Goal: Task Accomplishment & Management: Complete application form

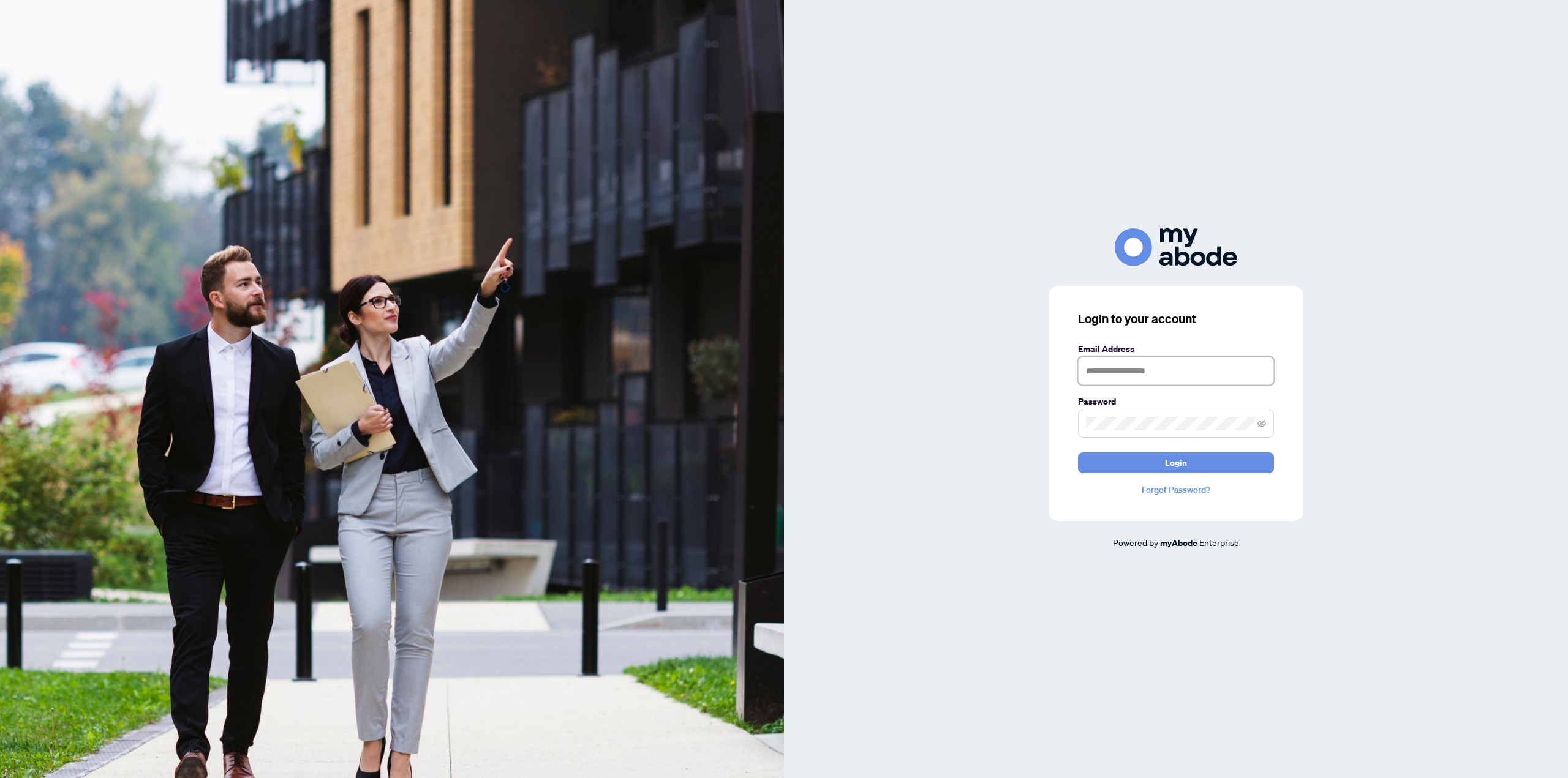
click at [1158, 381] on input "text" at bounding box center [1176, 370] width 196 height 28
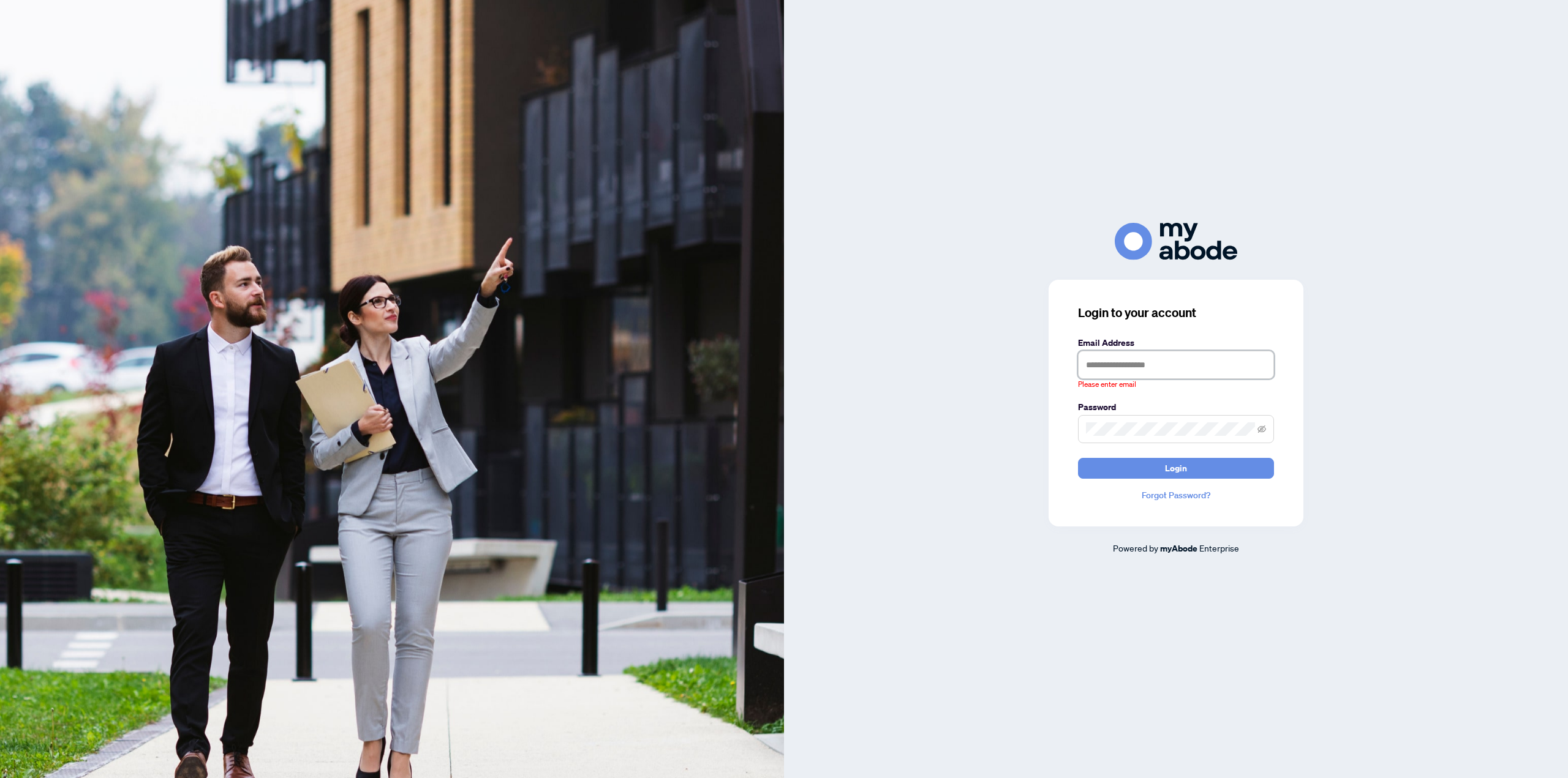
type input "**********"
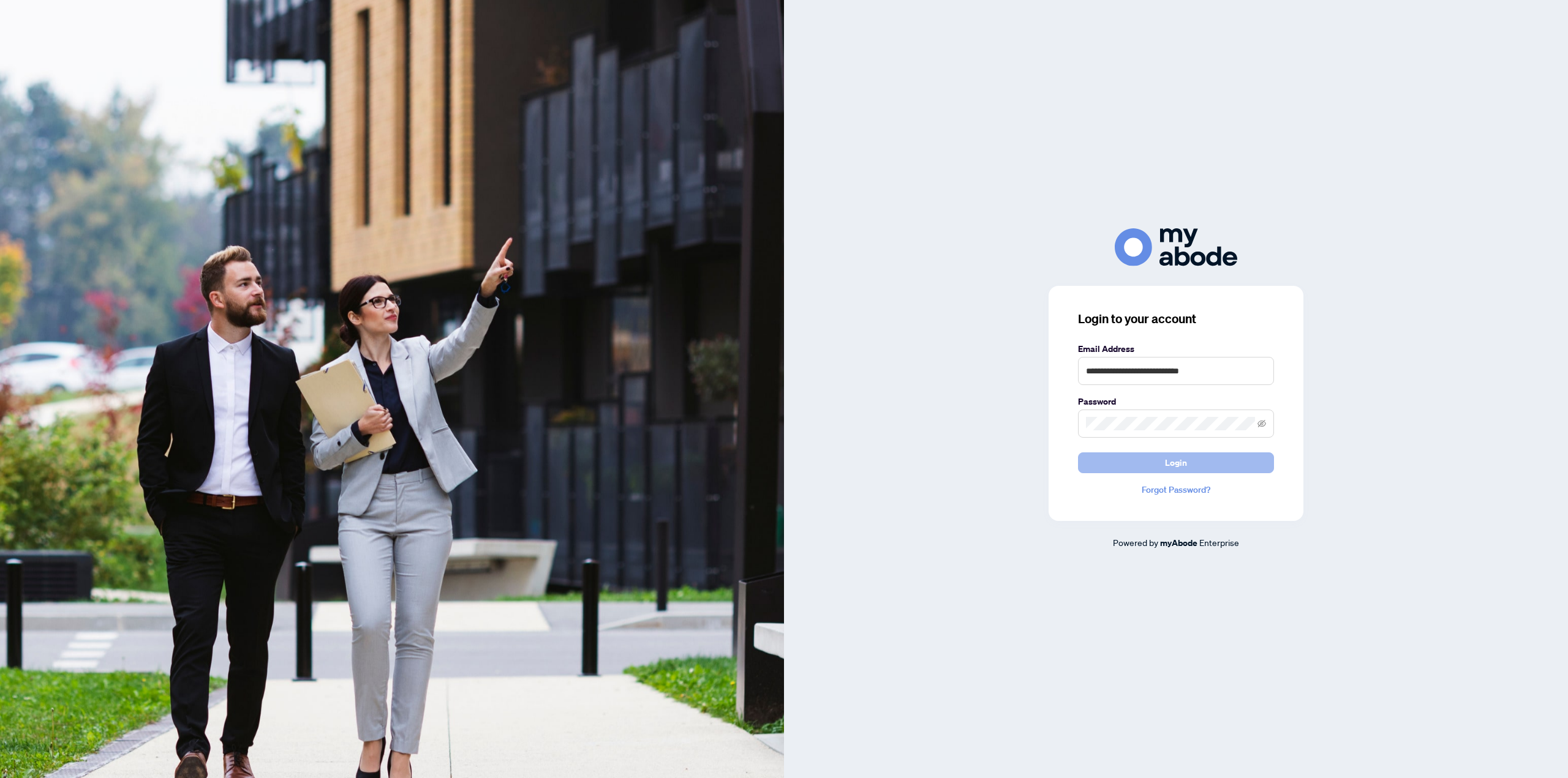
click at [1204, 461] on button "Login" at bounding box center [1176, 463] width 196 height 21
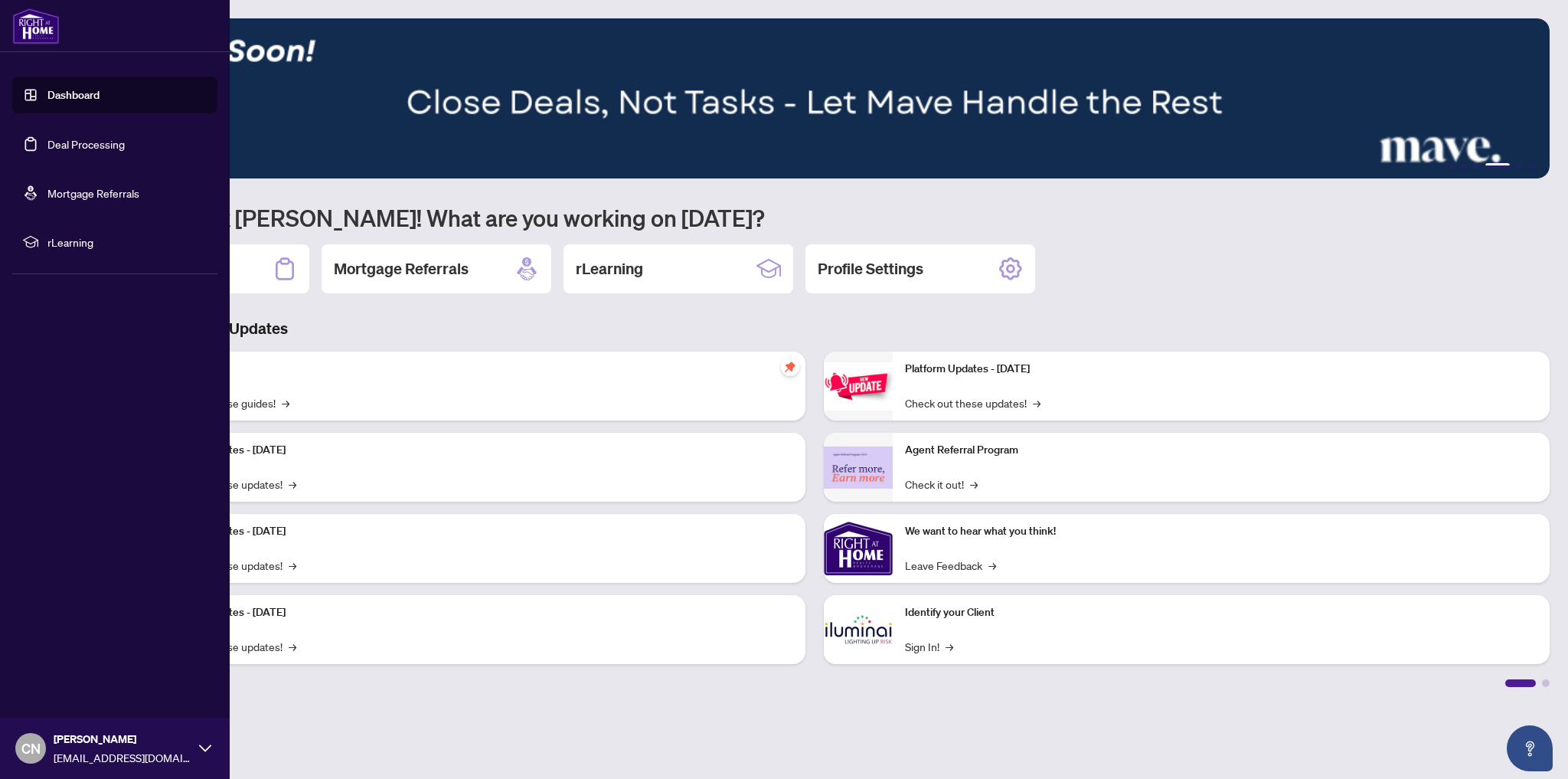
click at [80, 145] on link "Deal Processing" at bounding box center [85, 144] width 77 height 14
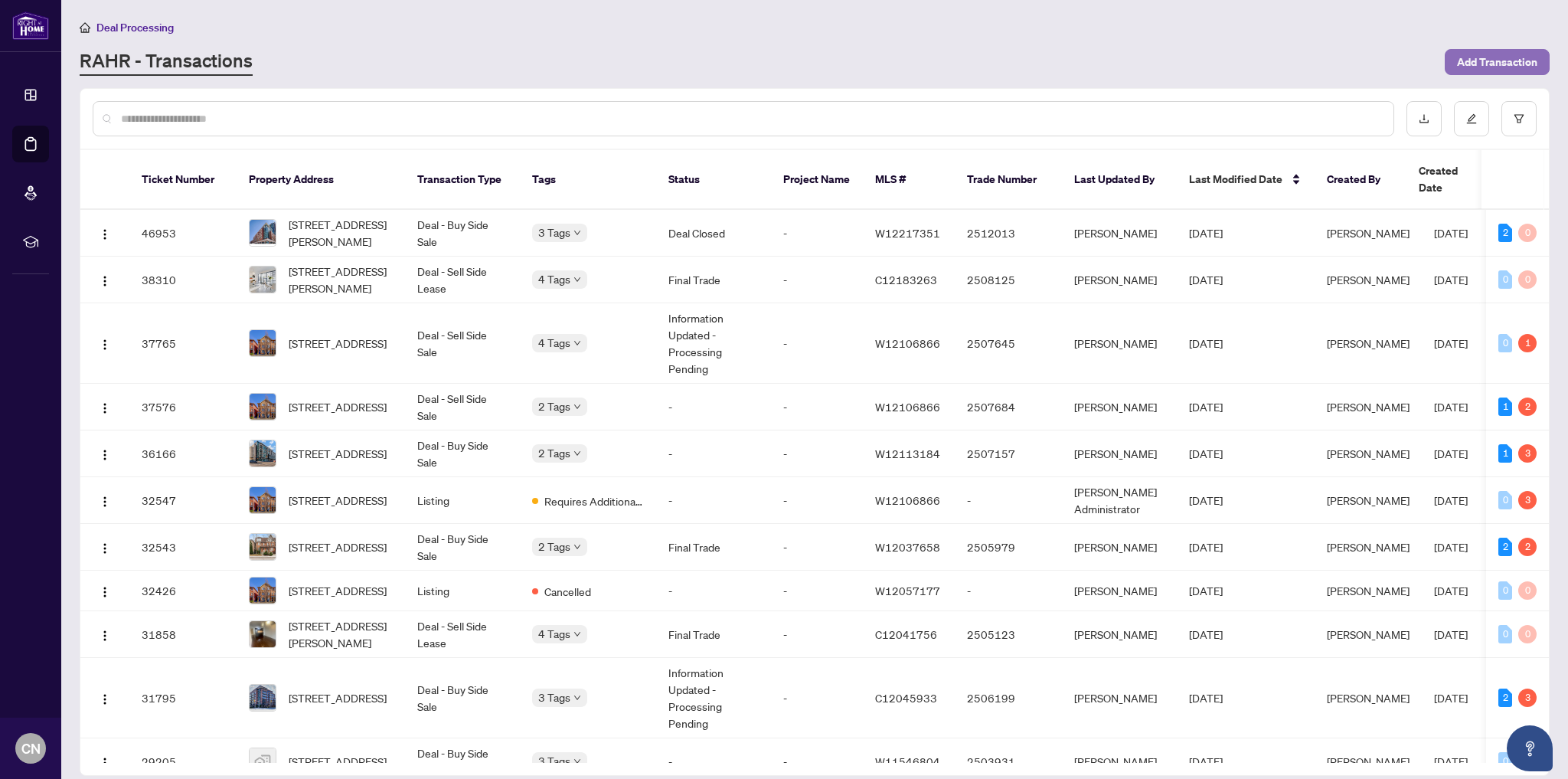
click at [1493, 64] on span "Add Transaction" at bounding box center [1497, 62] width 80 height 25
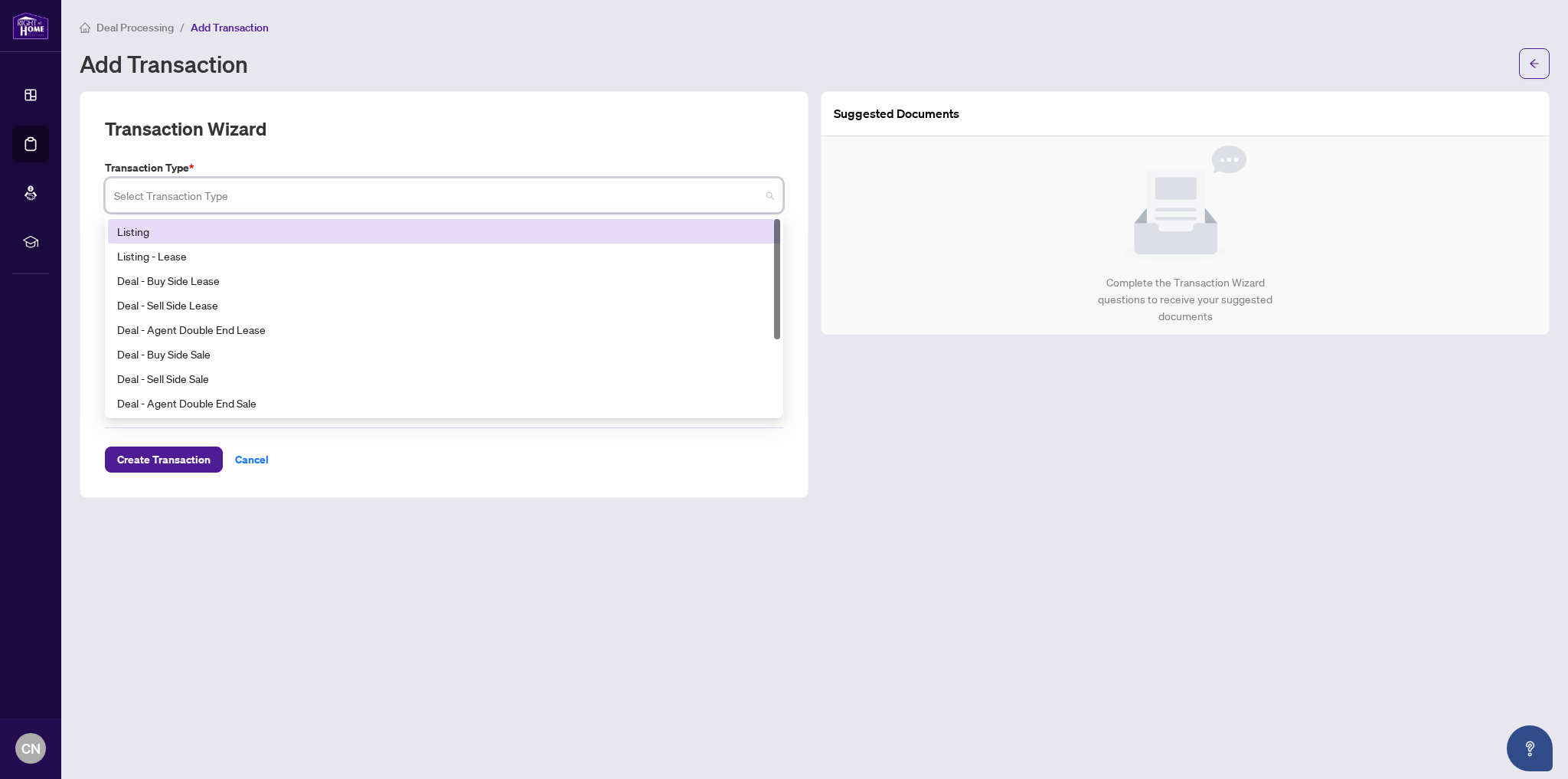
click at [247, 202] on input "search" at bounding box center [437, 198] width 646 height 34
click at [189, 234] on div "Listing" at bounding box center [444, 231] width 654 height 17
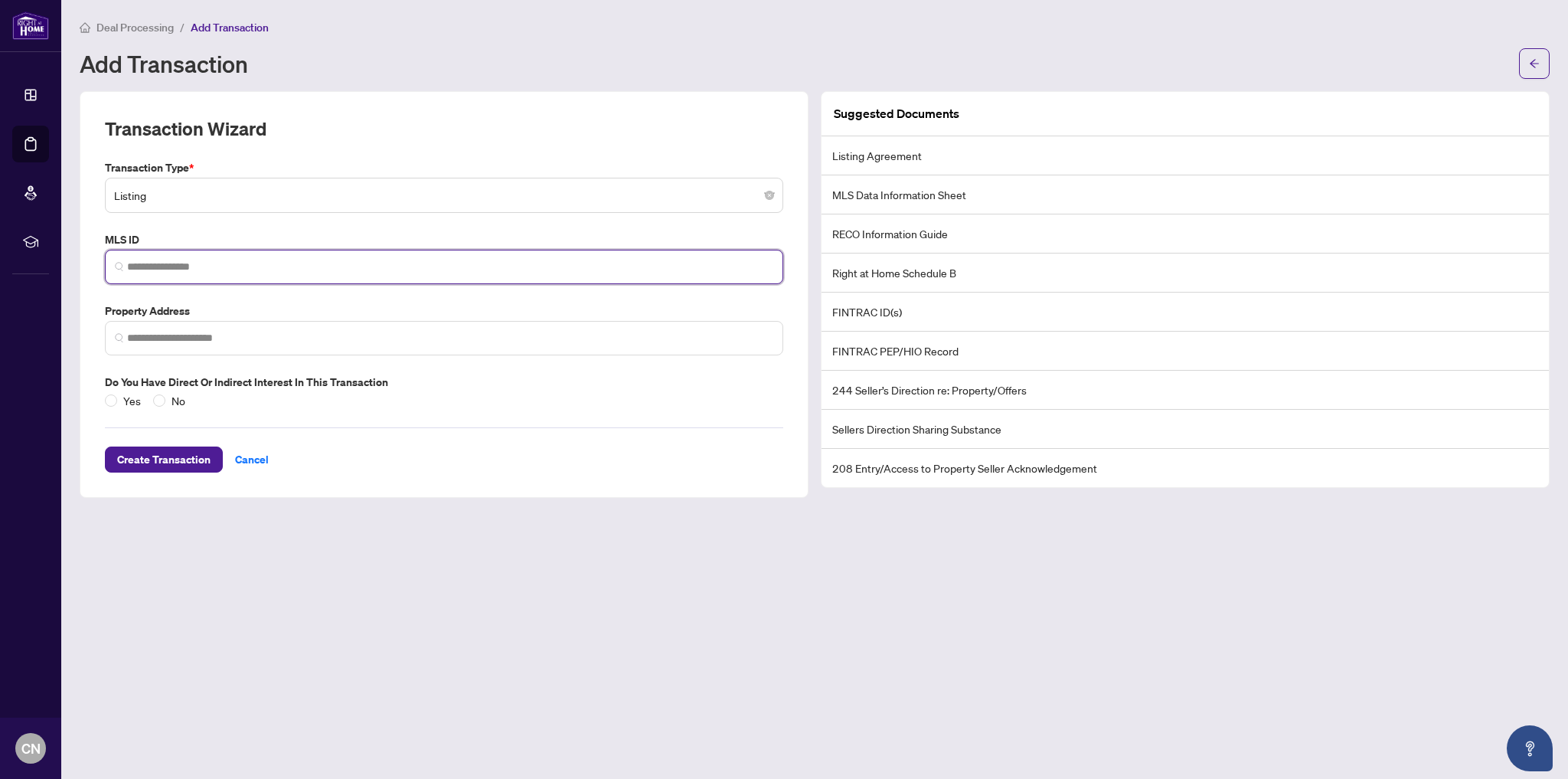
click at [298, 263] on input "search" at bounding box center [450, 267] width 646 height 16
click at [263, 260] on input "search" at bounding box center [450, 267] width 646 height 16
paste input "**********"
type input "*********"
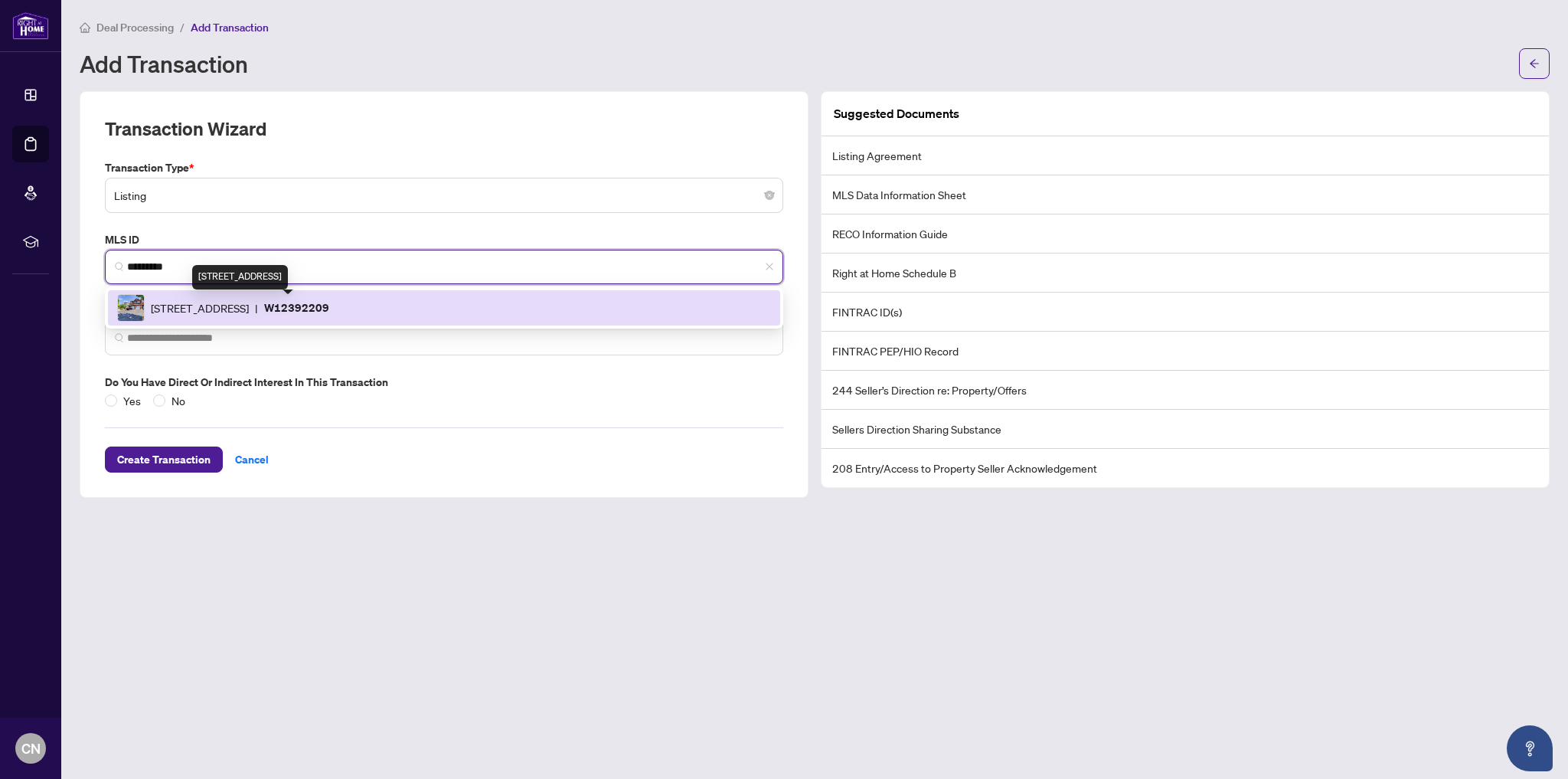
click at [249, 303] on span "989 Ledbury Cres, Mississauga, Ontario L5V 2R3, Canada" at bounding box center [200, 307] width 98 height 17
type input "**********"
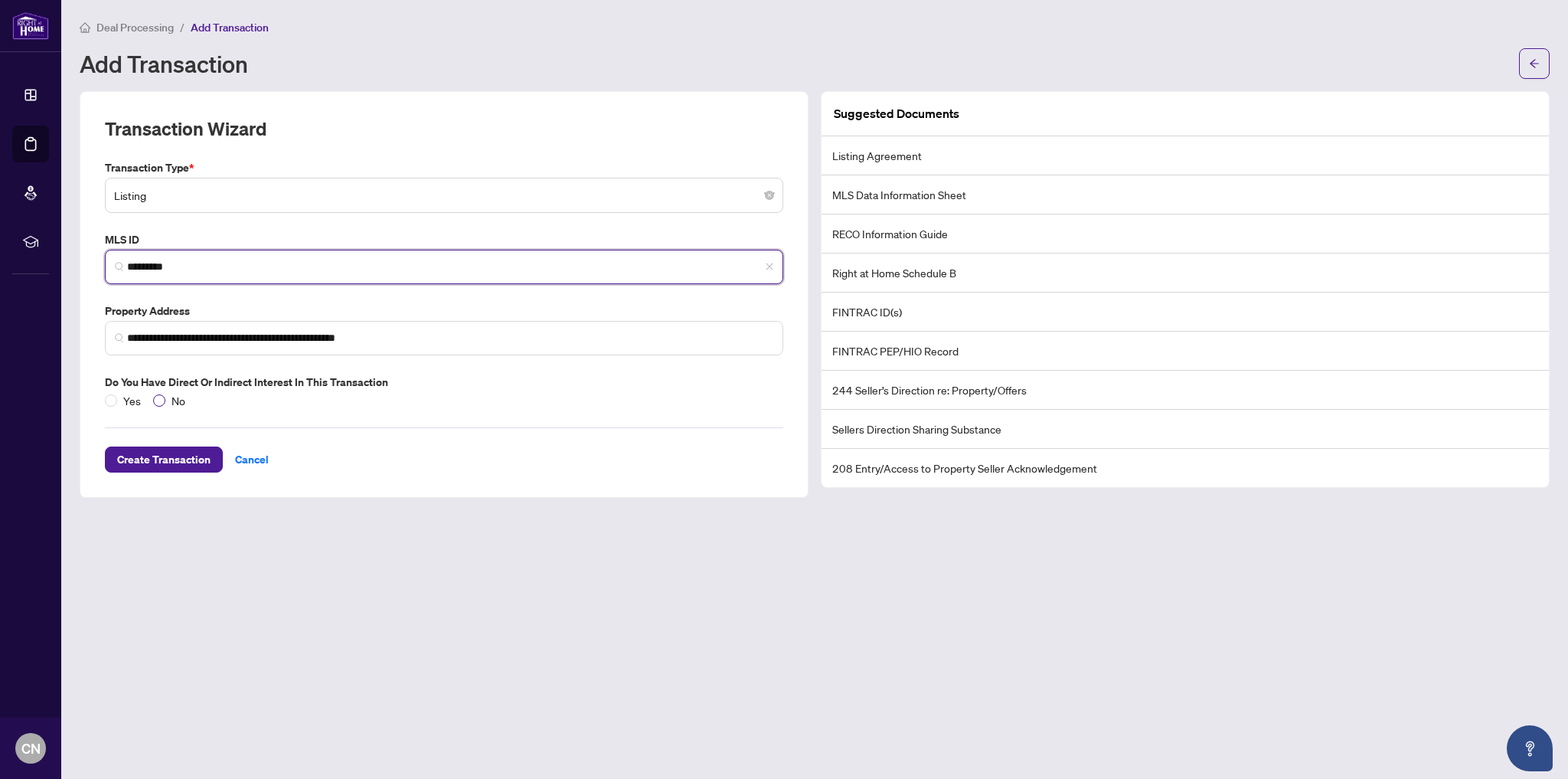
type input "*********"
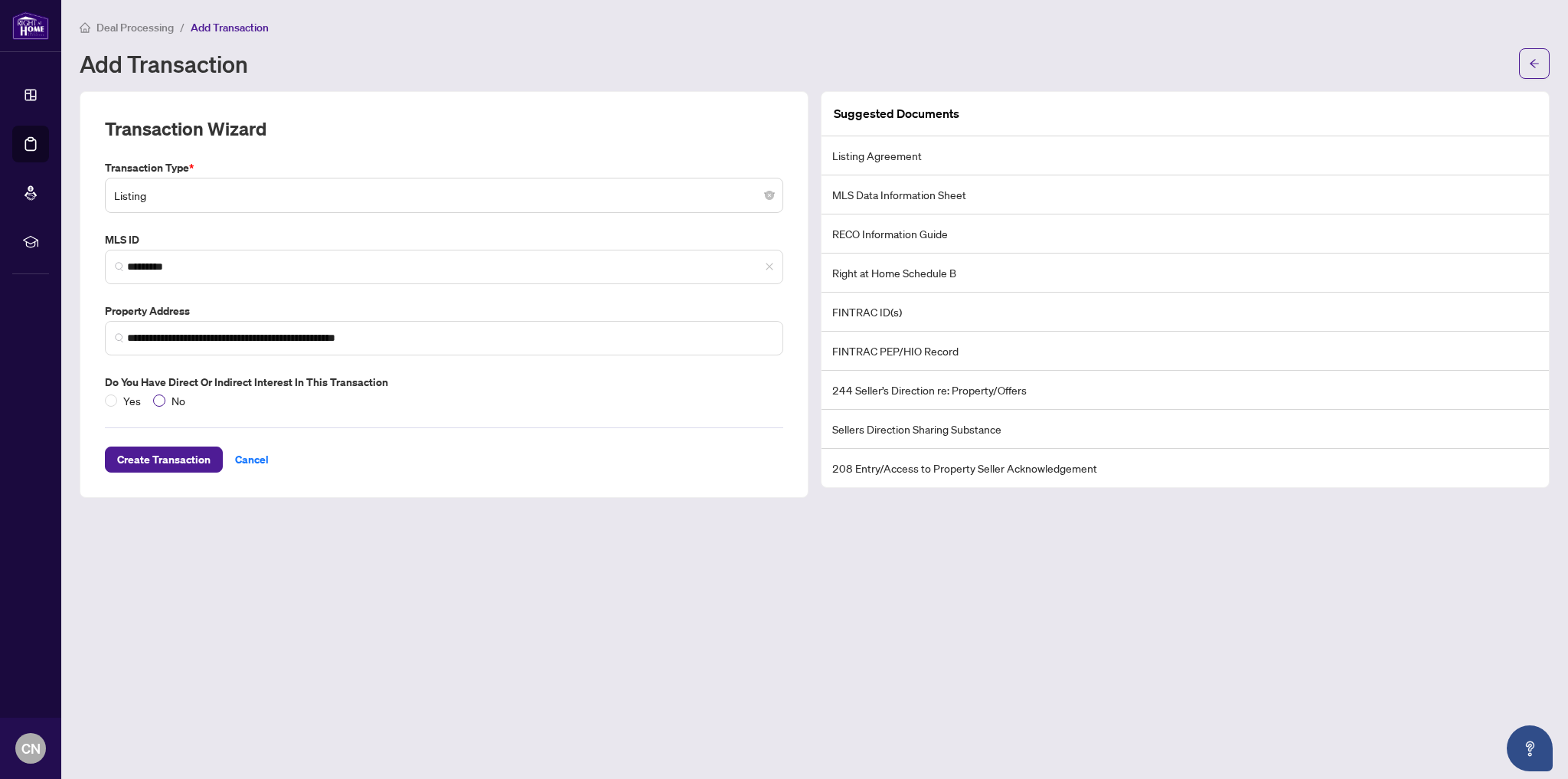
click at [184, 401] on span "No" at bounding box center [178, 400] width 26 height 17
click at [186, 456] on span "Create Transaction" at bounding box center [163, 459] width 93 height 25
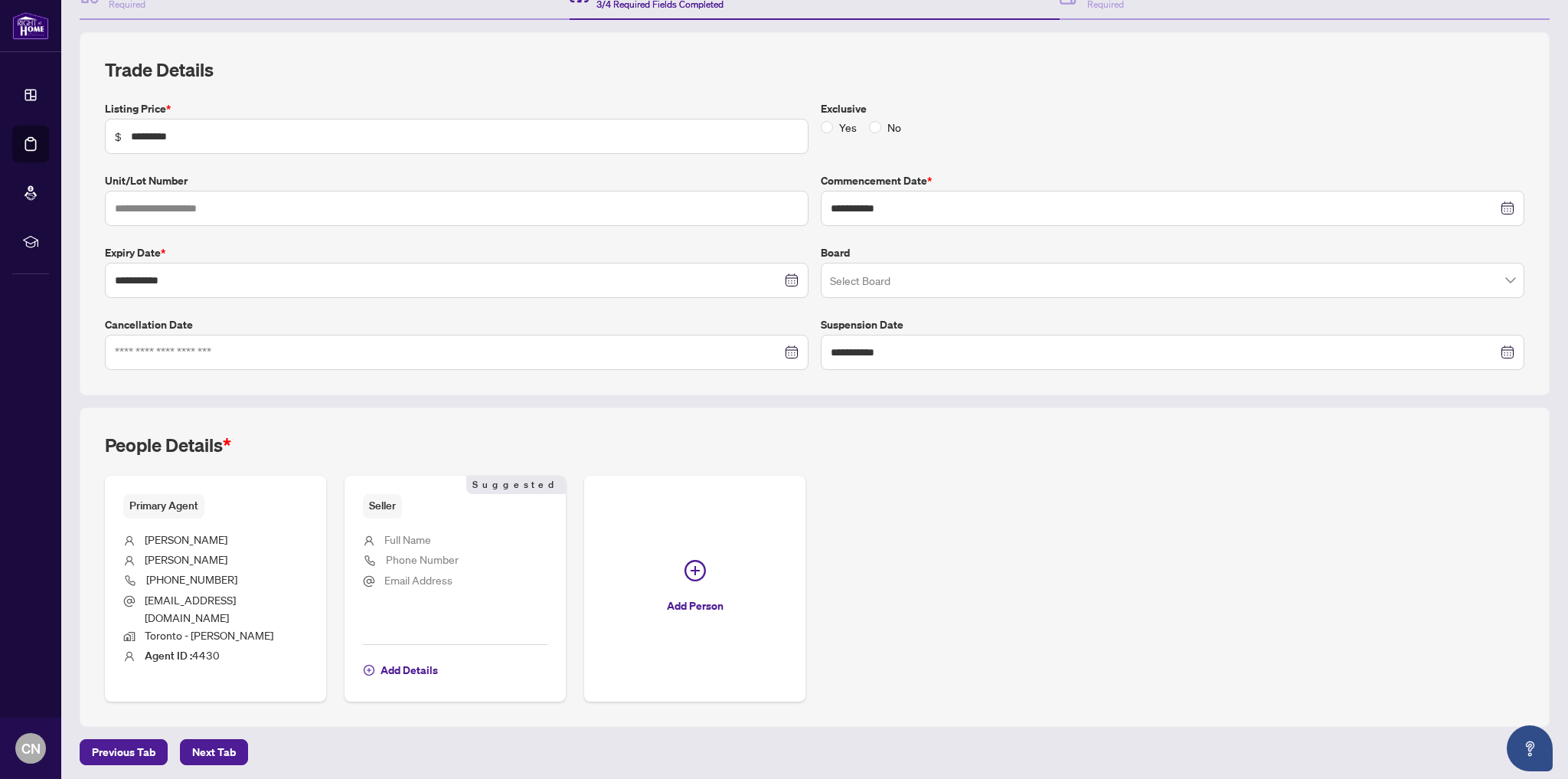
scroll to position [179, 0]
click at [920, 448] on div "People Details *" at bounding box center [815, 452] width 1420 height 43
drag, startPoint x: 224, startPoint y: 751, endPoint x: 238, endPoint y: 741, distance: 17.0
click at [224, 750] on span "Next Tab" at bounding box center [214, 750] width 44 height 25
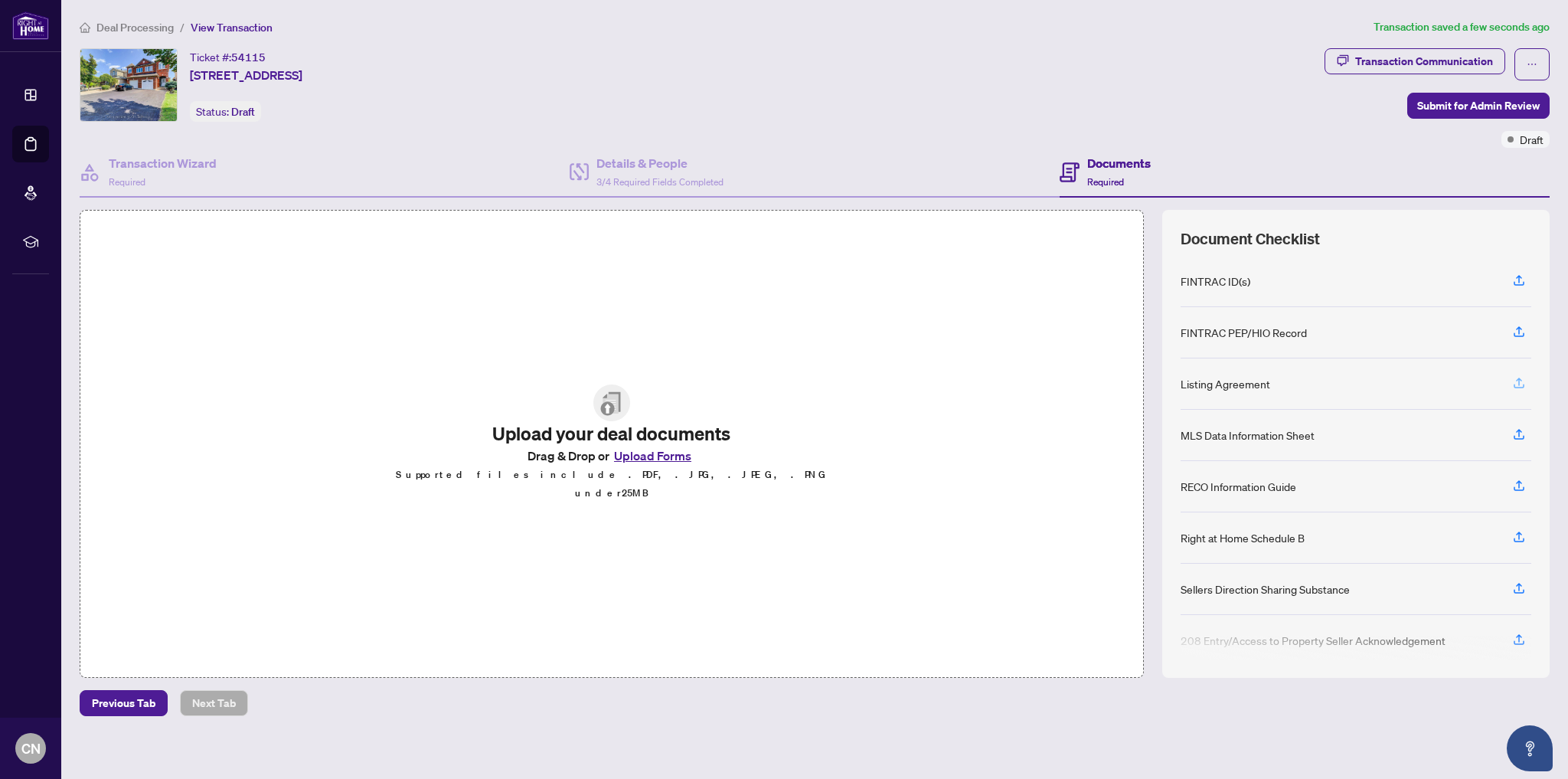
click at [1524, 377] on icon "button" at bounding box center [1519, 383] width 14 height 14
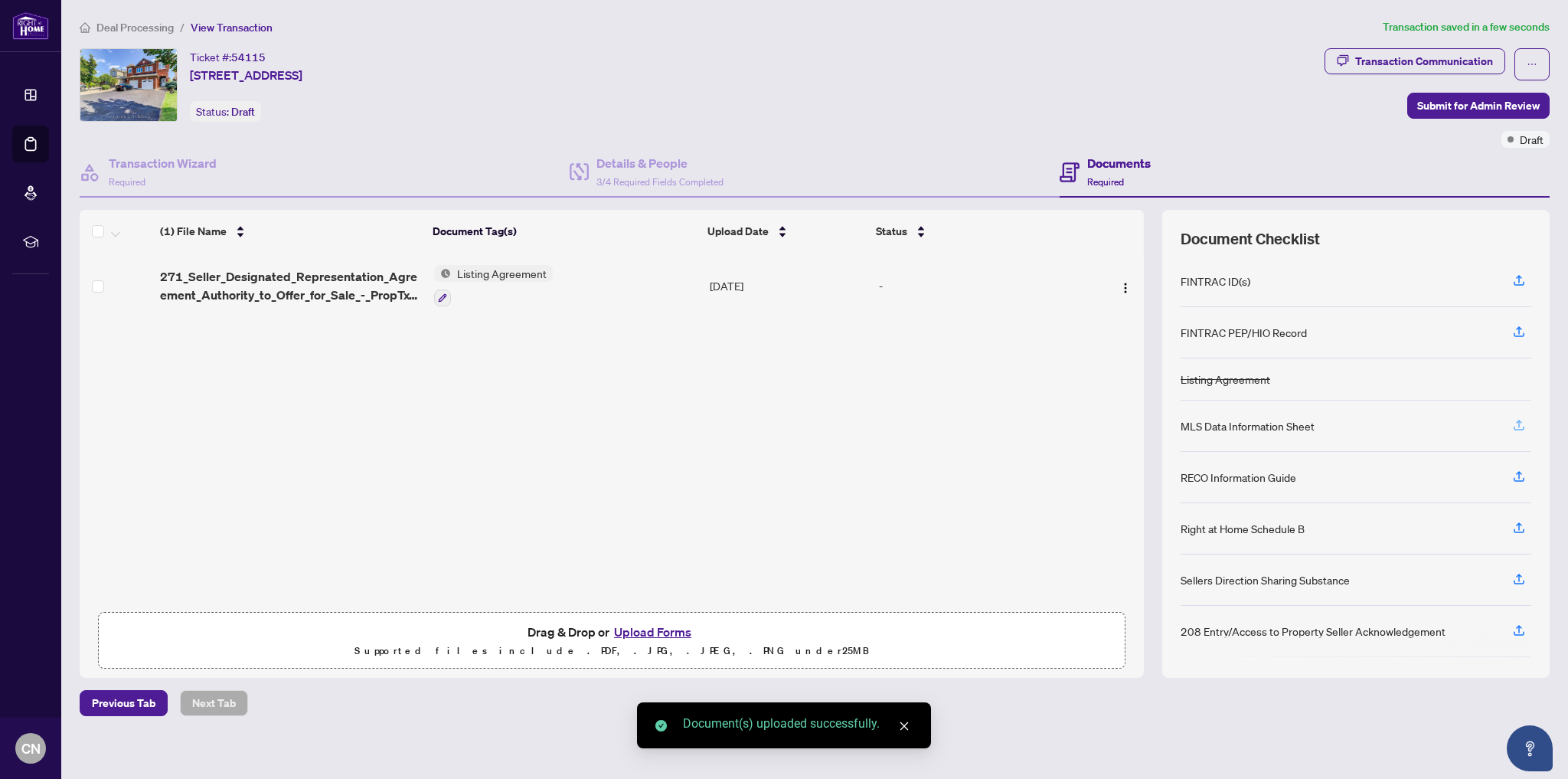
click at [1523, 433] on span "button" at bounding box center [1519, 425] width 14 height 25
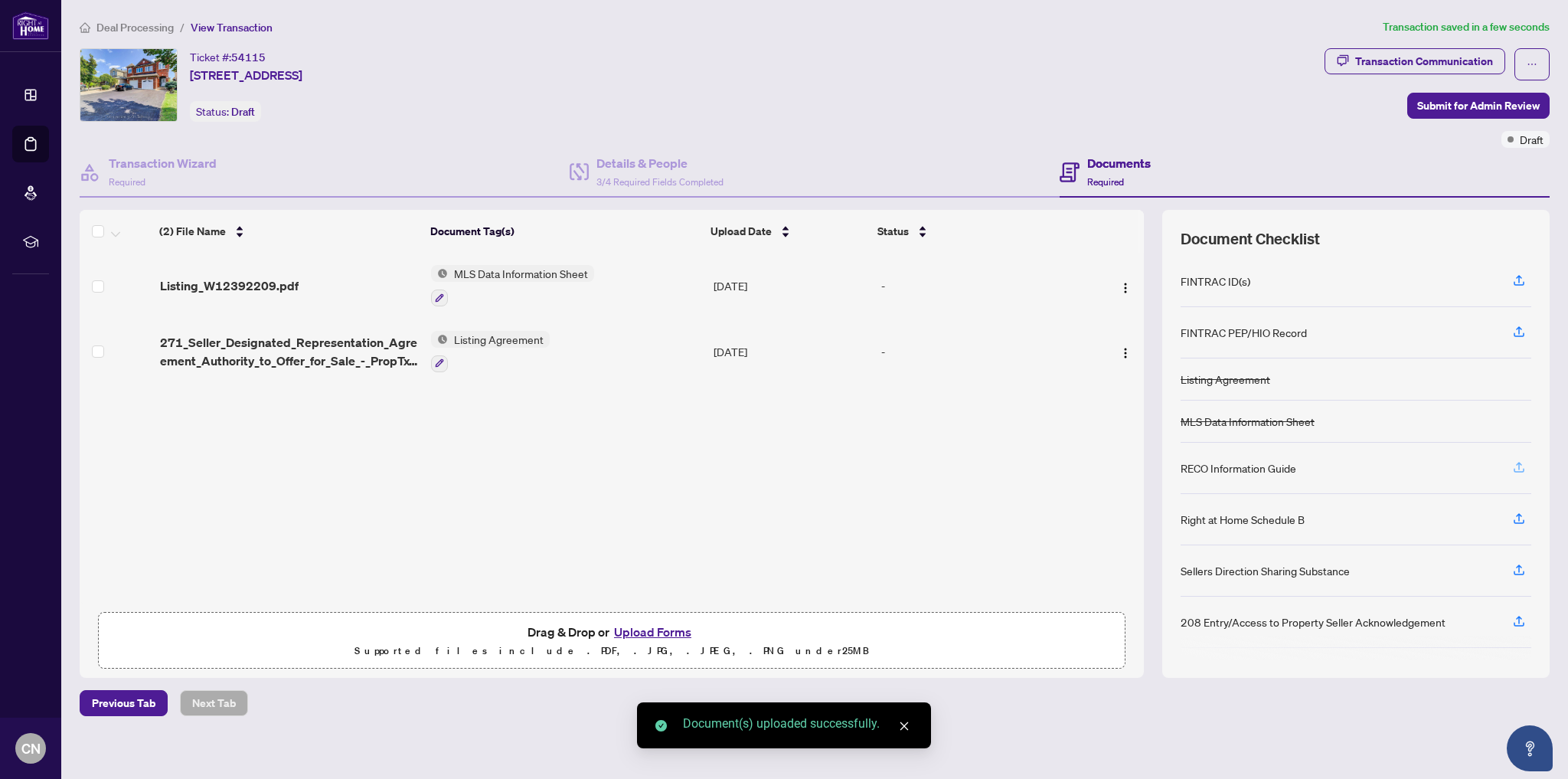
click at [1524, 464] on icon "button" at bounding box center [1519, 467] width 14 height 14
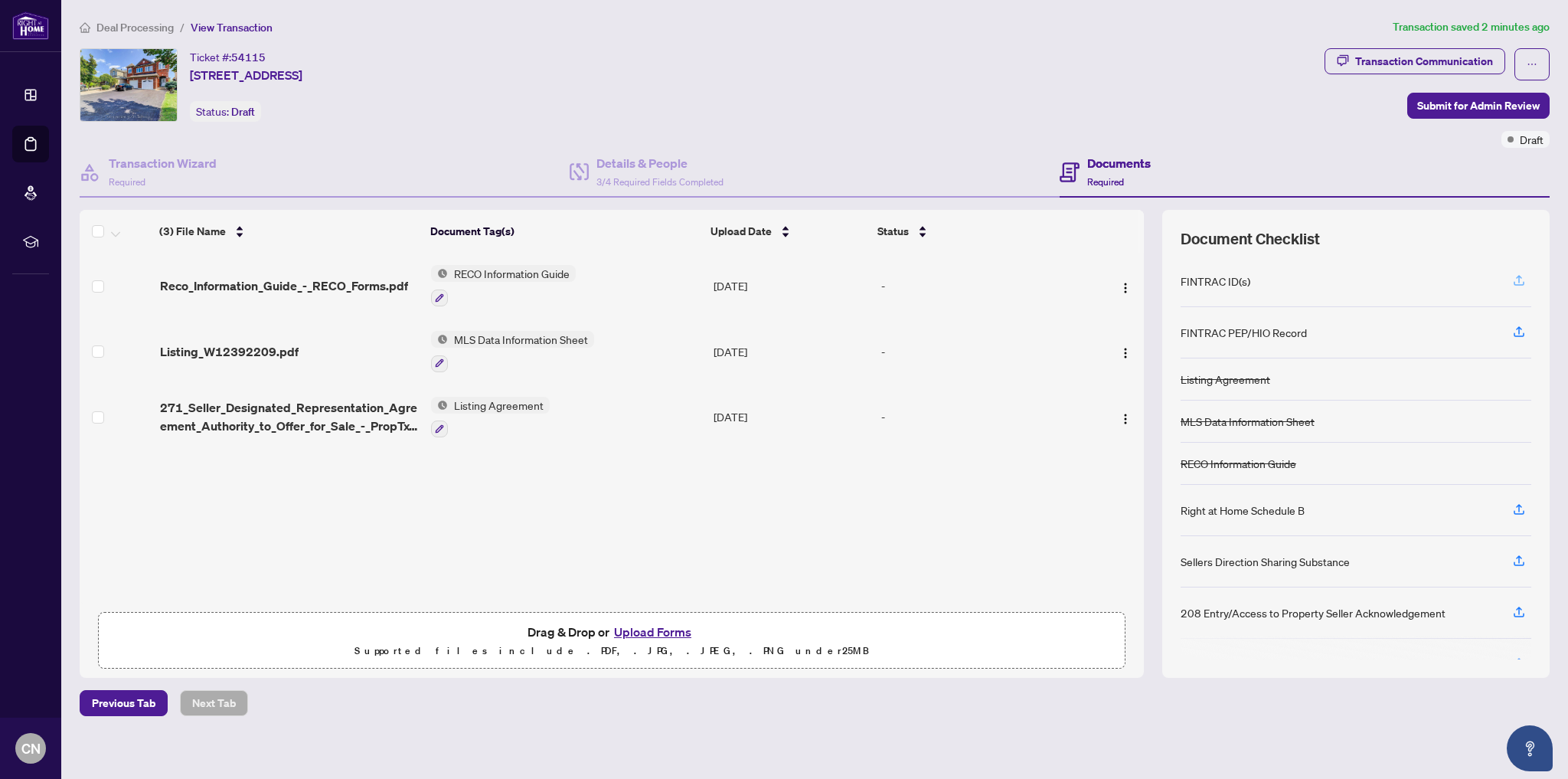
click at [1521, 278] on icon "button" at bounding box center [1519, 280] width 14 height 14
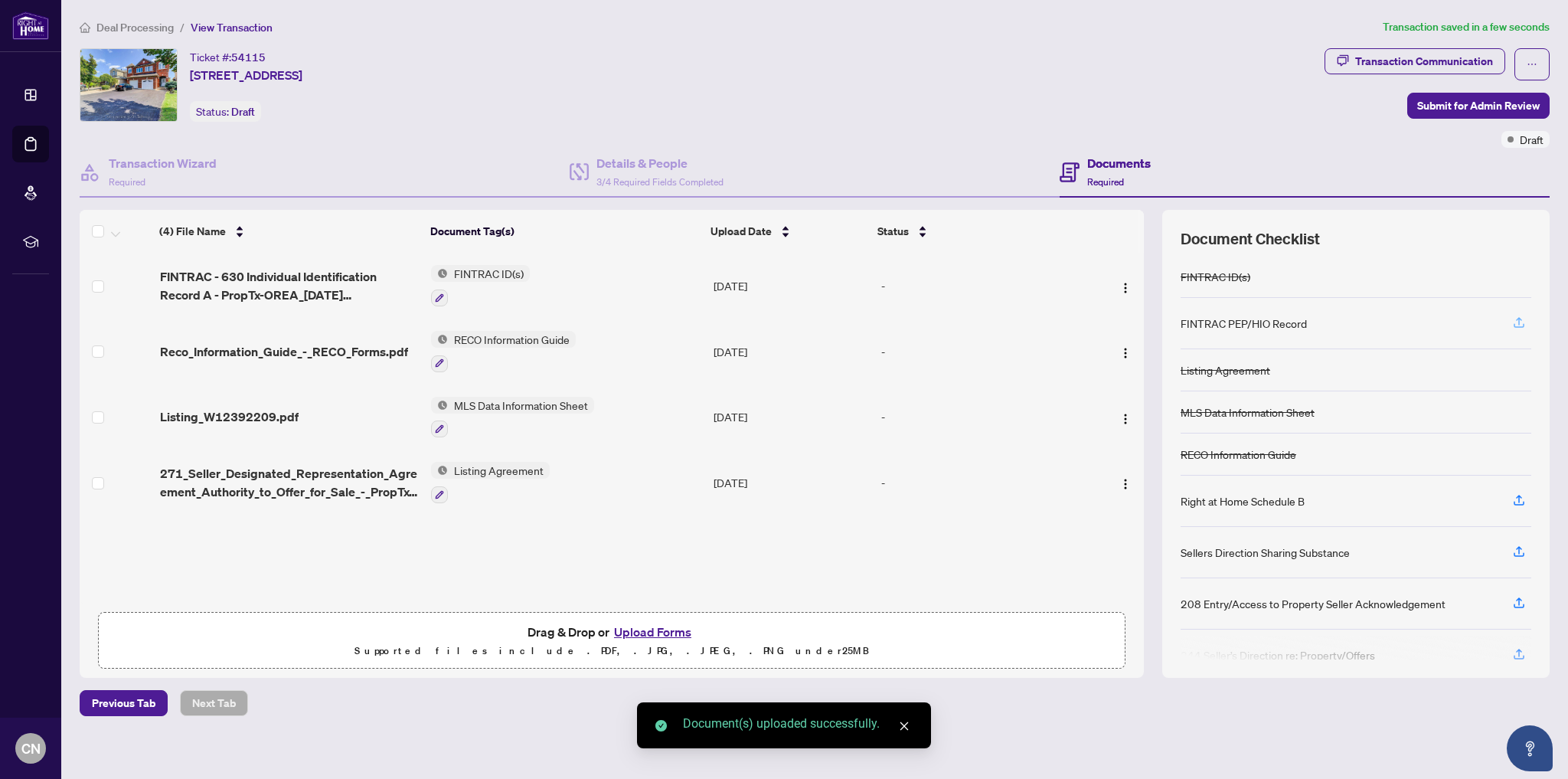
click at [1519, 325] on icon "button" at bounding box center [1519, 322] width 14 height 14
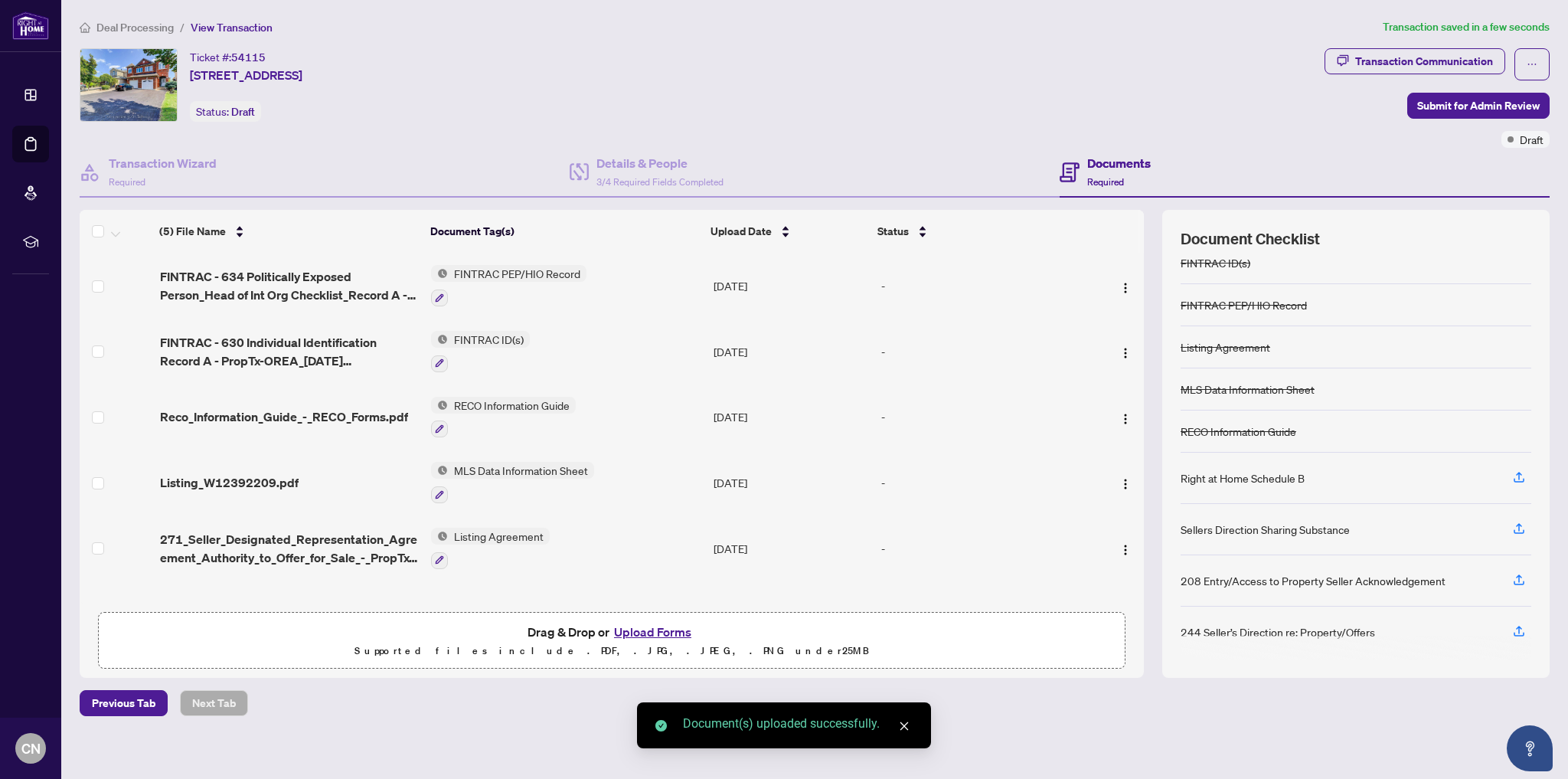
scroll to position [15, 0]
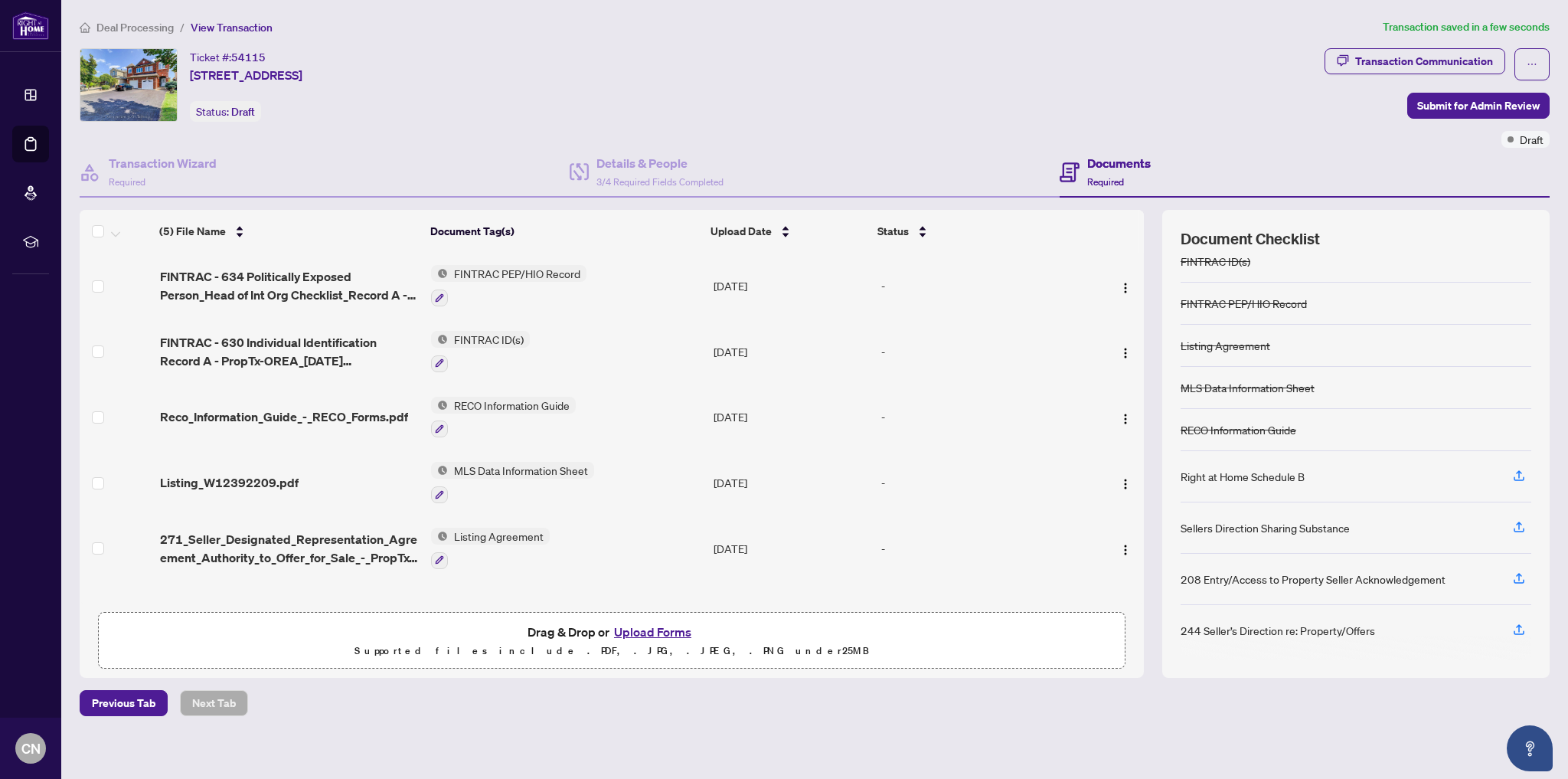
click at [381, 707] on div "Previous Tab Next Tab" at bounding box center [815, 703] width 1470 height 26
click at [702, 702] on div "Previous Tab Next Tab" at bounding box center [815, 703] width 1470 height 26
click at [1316, 707] on div "Previous Tab Next Tab" at bounding box center [815, 703] width 1470 height 26
drag, startPoint x: 472, startPoint y: 692, endPoint x: 306, endPoint y: 698, distance: 165.5
click at [466, 695] on div "Previous Tab Next Tab" at bounding box center [815, 703] width 1470 height 26
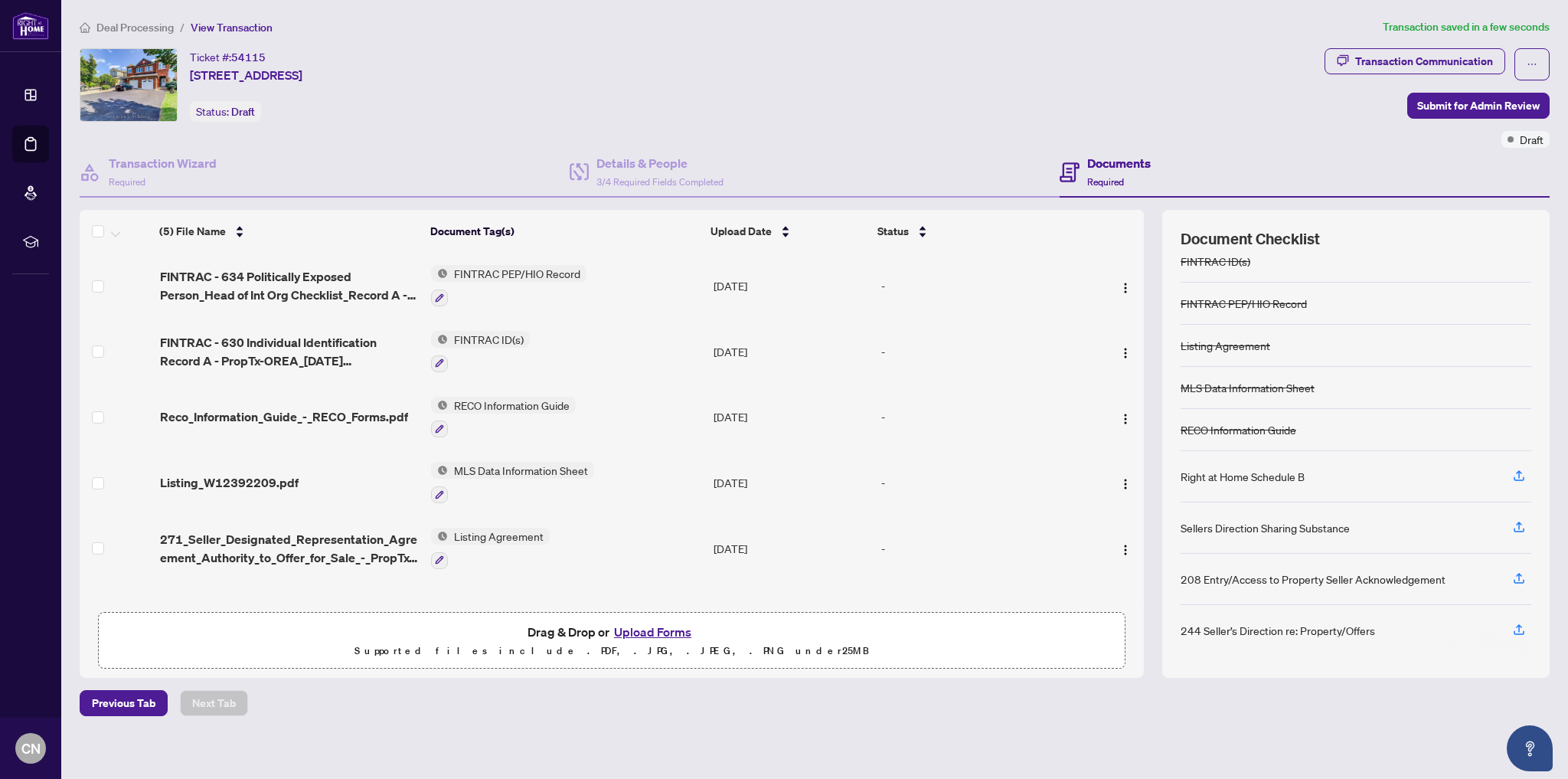
drag, startPoint x: 248, startPoint y: 694, endPoint x: 238, endPoint y: 696, distance: 10.2
click at [248, 694] on div "Previous Tab Next Tab" at bounding box center [815, 703] width 1470 height 26
click at [1135, 169] on h4 "Documents" at bounding box center [1119, 163] width 64 height 18
click at [697, 165] on h4 "Details & People" at bounding box center [659, 163] width 127 height 18
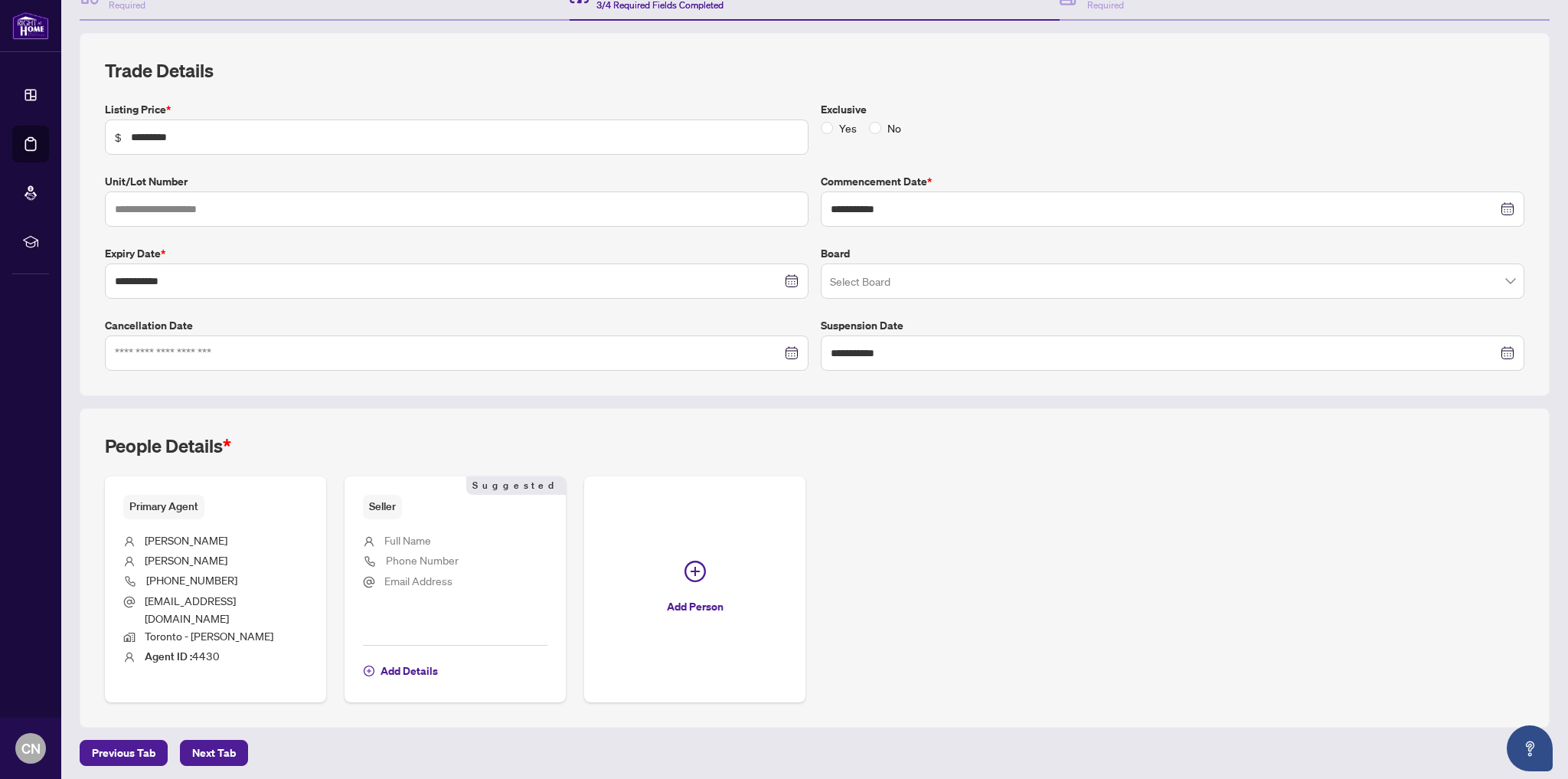
scroll to position [179, 0]
click at [966, 520] on div "Primary Agent Christopher Nguyen (647) 896-7501 christophermainguyen@gmail.com …" at bounding box center [815, 587] width 1420 height 226
click at [420, 669] on span "Add Details" at bounding box center [409, 668] width 57 height 25
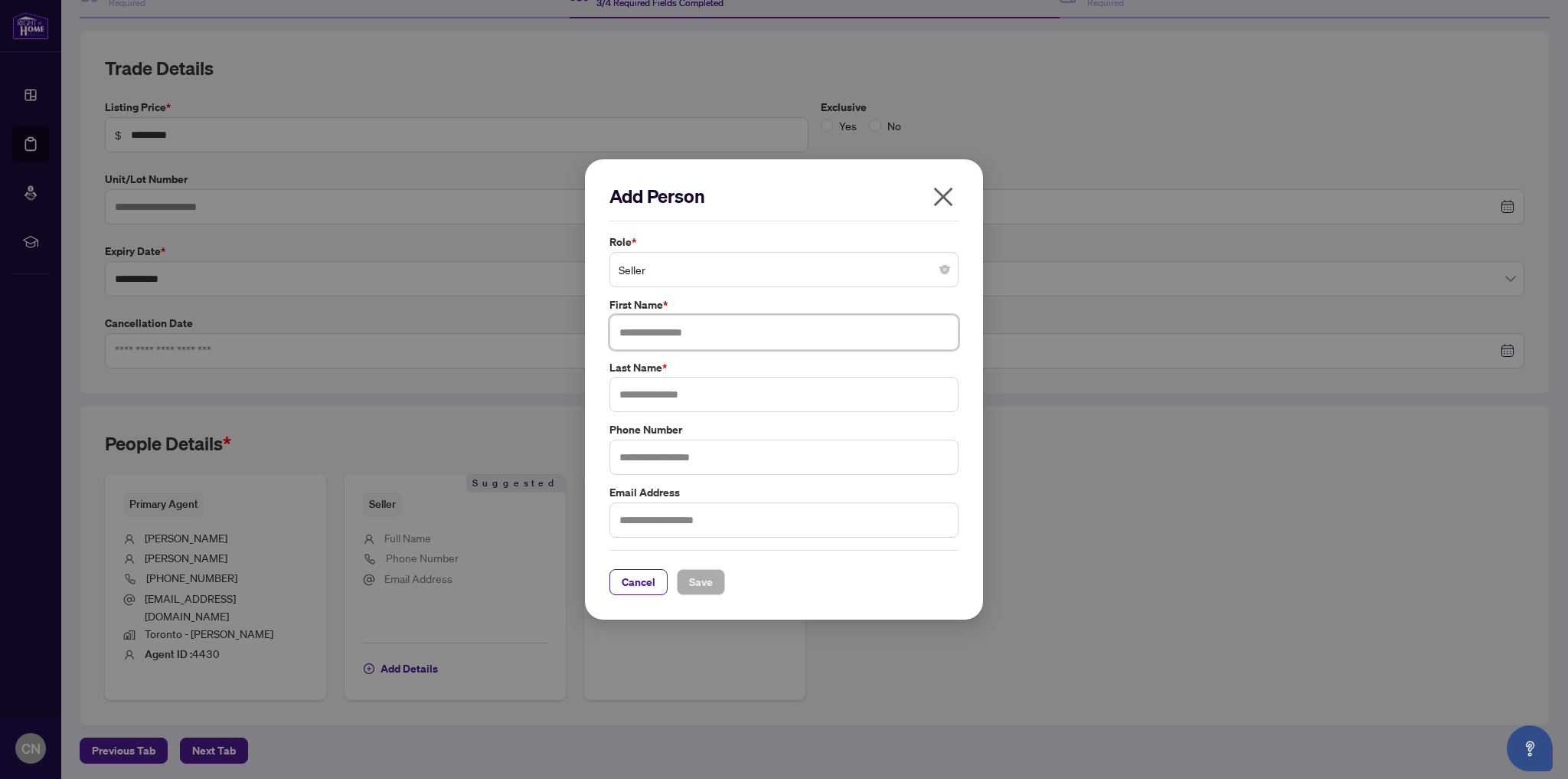
click at [658, 338] on input "text" at bounding box center [783, 332] width 349 height 35
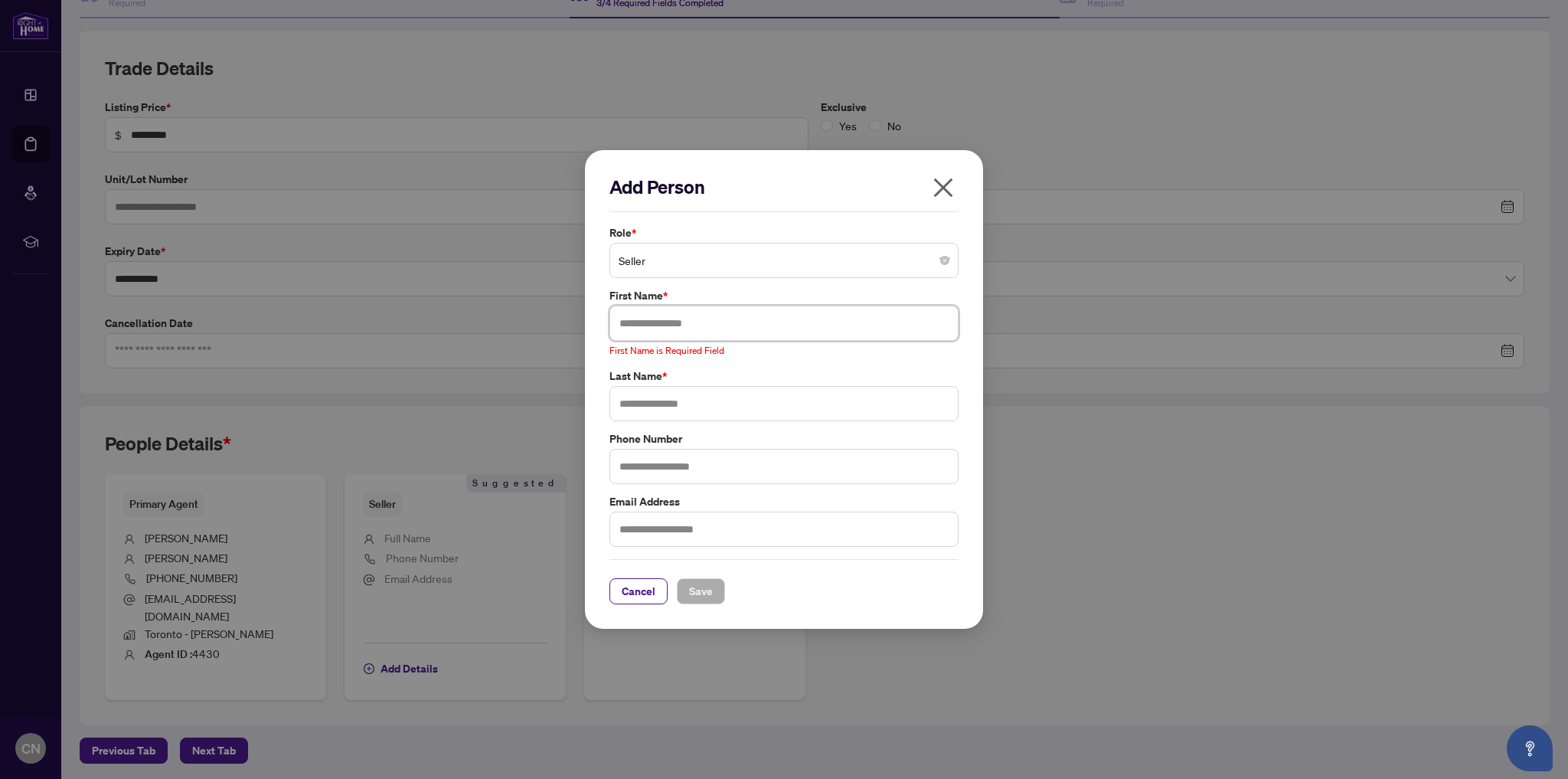
click at [682, 312] on input "text" at bounding box center [783, 323] width 349 height 35
paste input "**********"
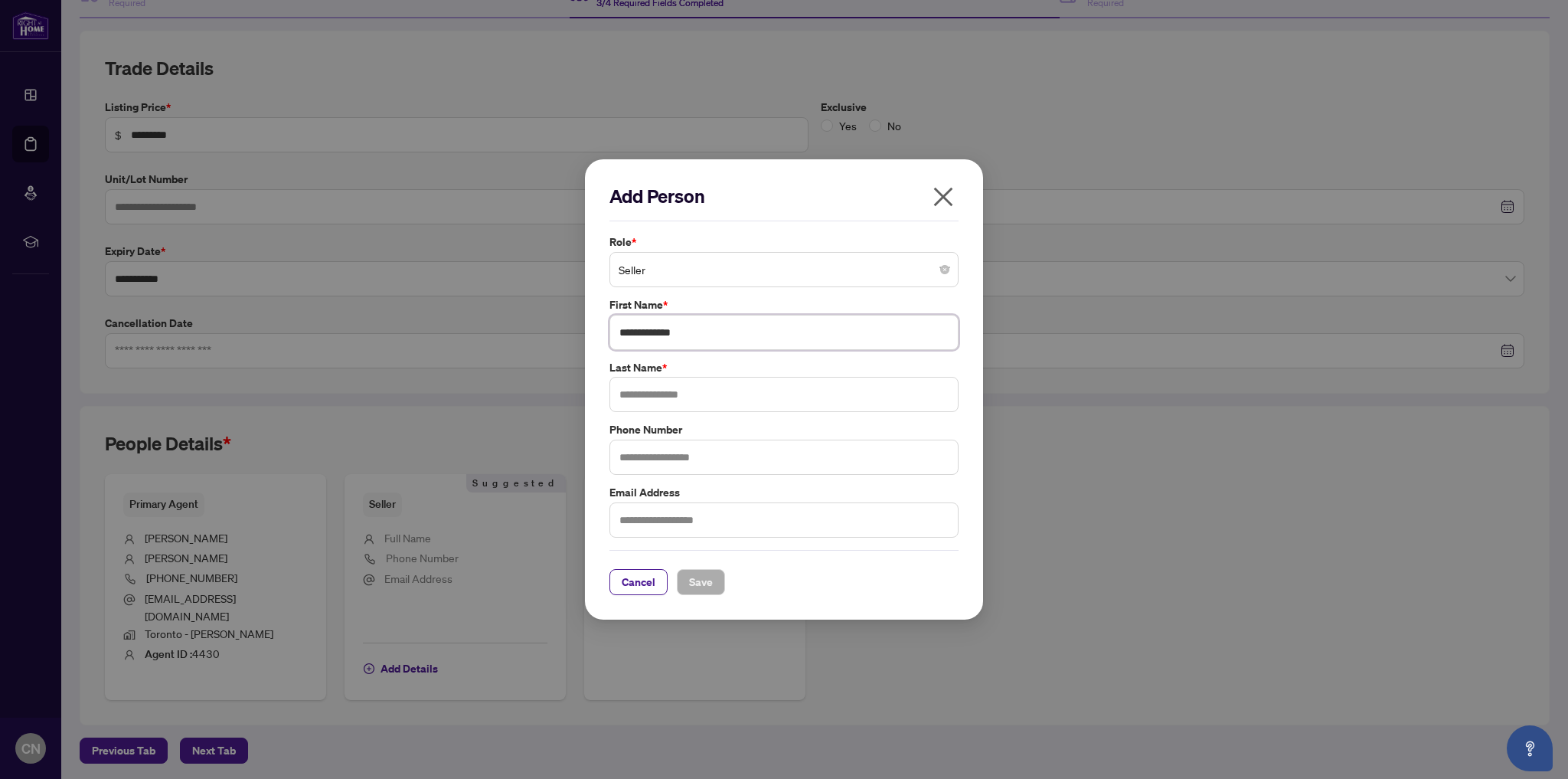
type input "**********"
click at [701, 396] on input "text" at bounding box center [783, 394] width 349 height 35
paste input "**"
type input "**"
click at [694, 462] on input "text" at bounding box center [783, 457] width 349 height 35
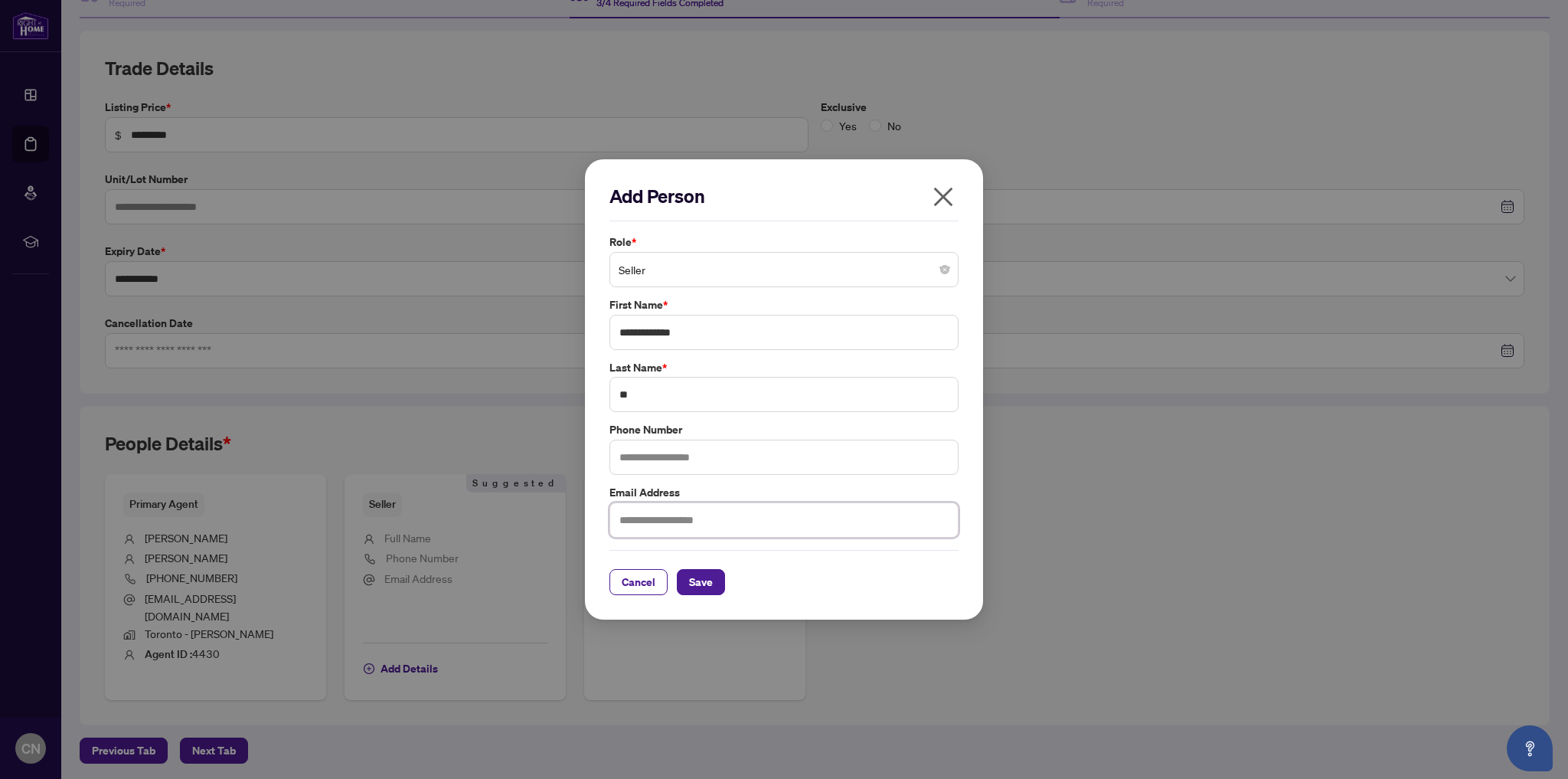
click at [627, 520] on input "text" at bounding box center [783, 519] width 349 height 35
paste input "**********"
type input "**********"
click at [708, 577] on span "Save" at bounding box center [701, 582] width 24 height 25
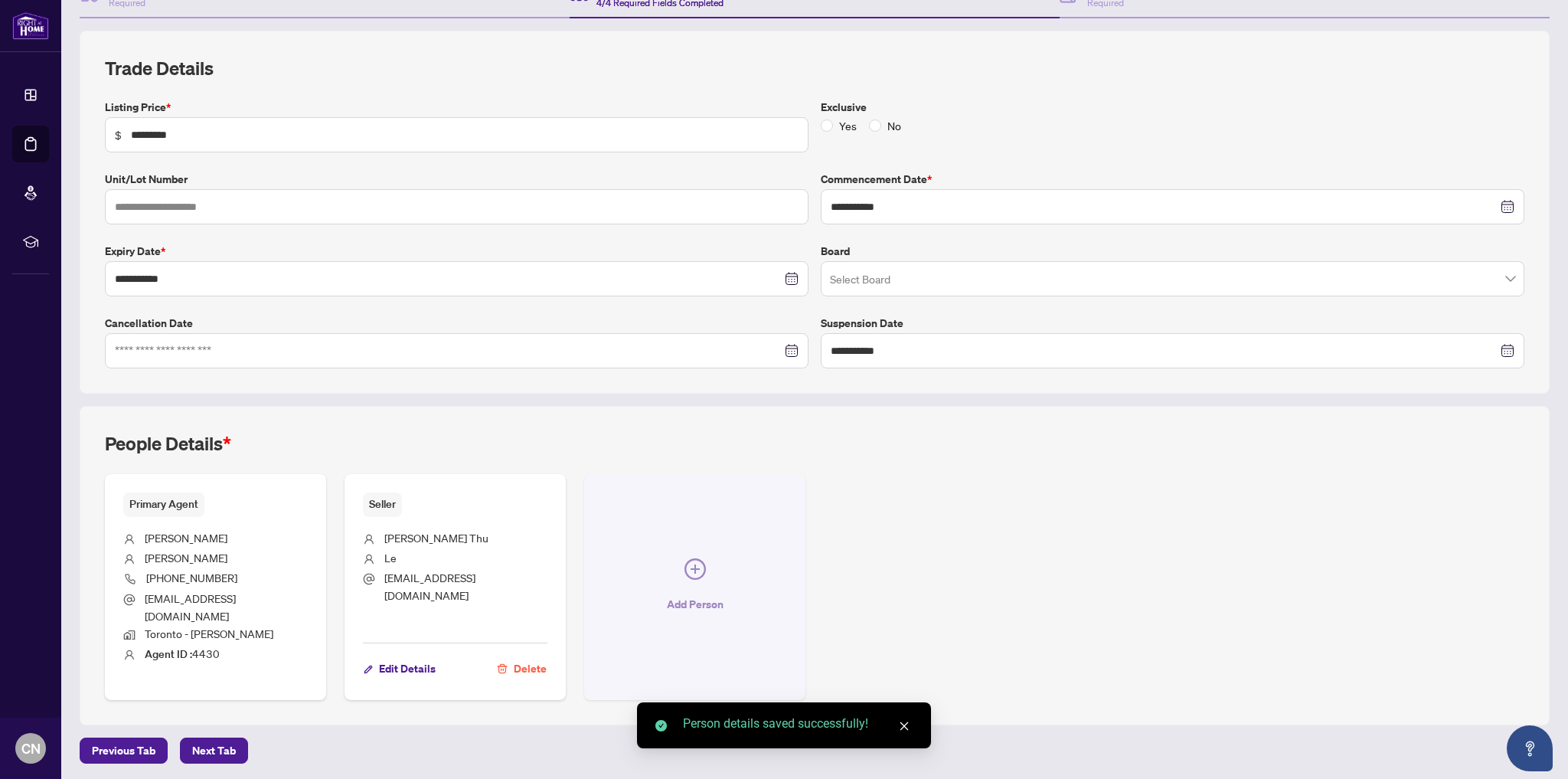
click at [696, 558] on icon "plus-circle" at bounding box center [695, 568] width 21 height 21
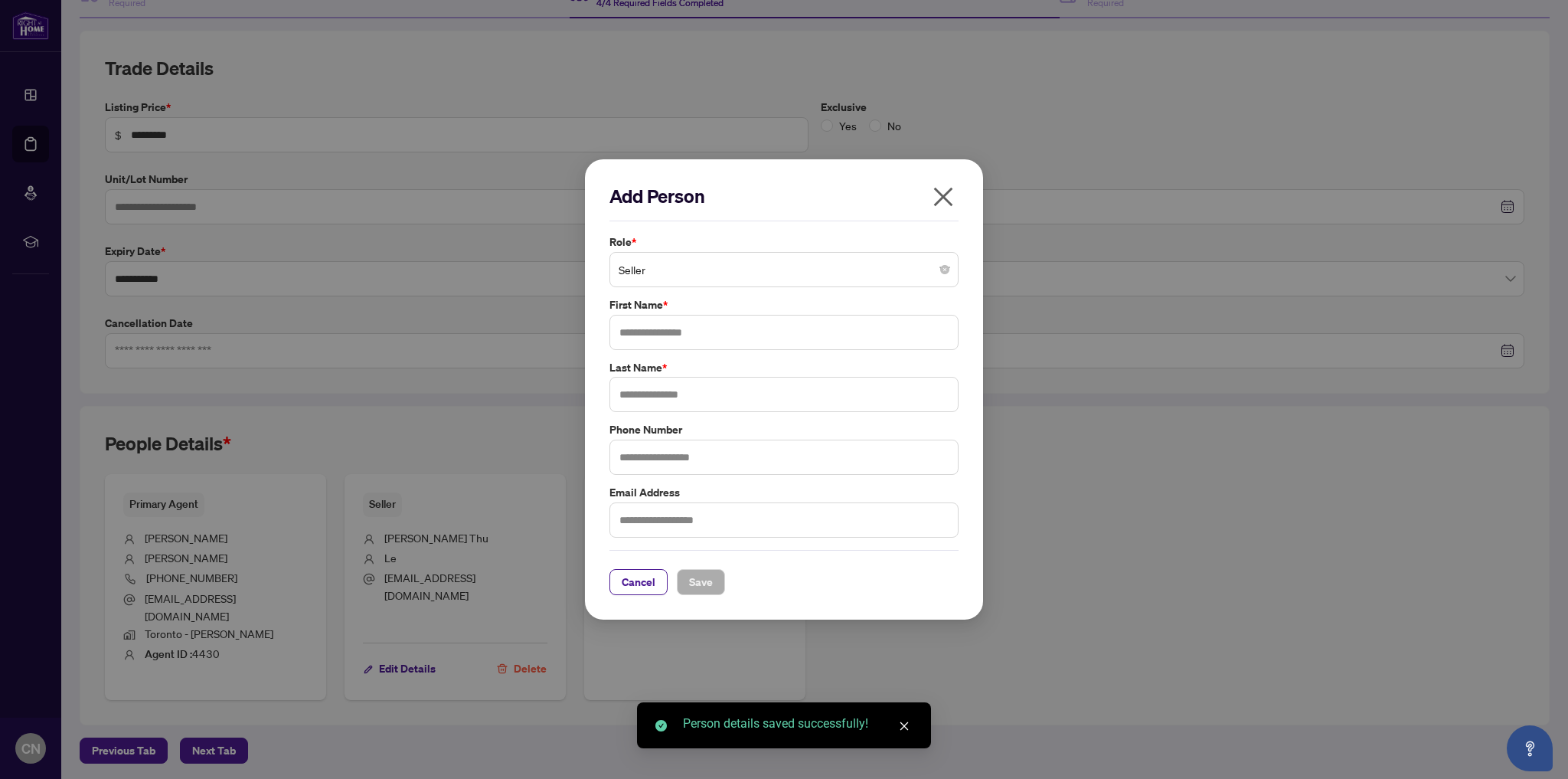
click at [720, 313] on div "First Name *" at bounding box center [784, 323] width 358 height 54
click at [747, 285] on input "search" at bounding box center [777, 272] width 317 height 34
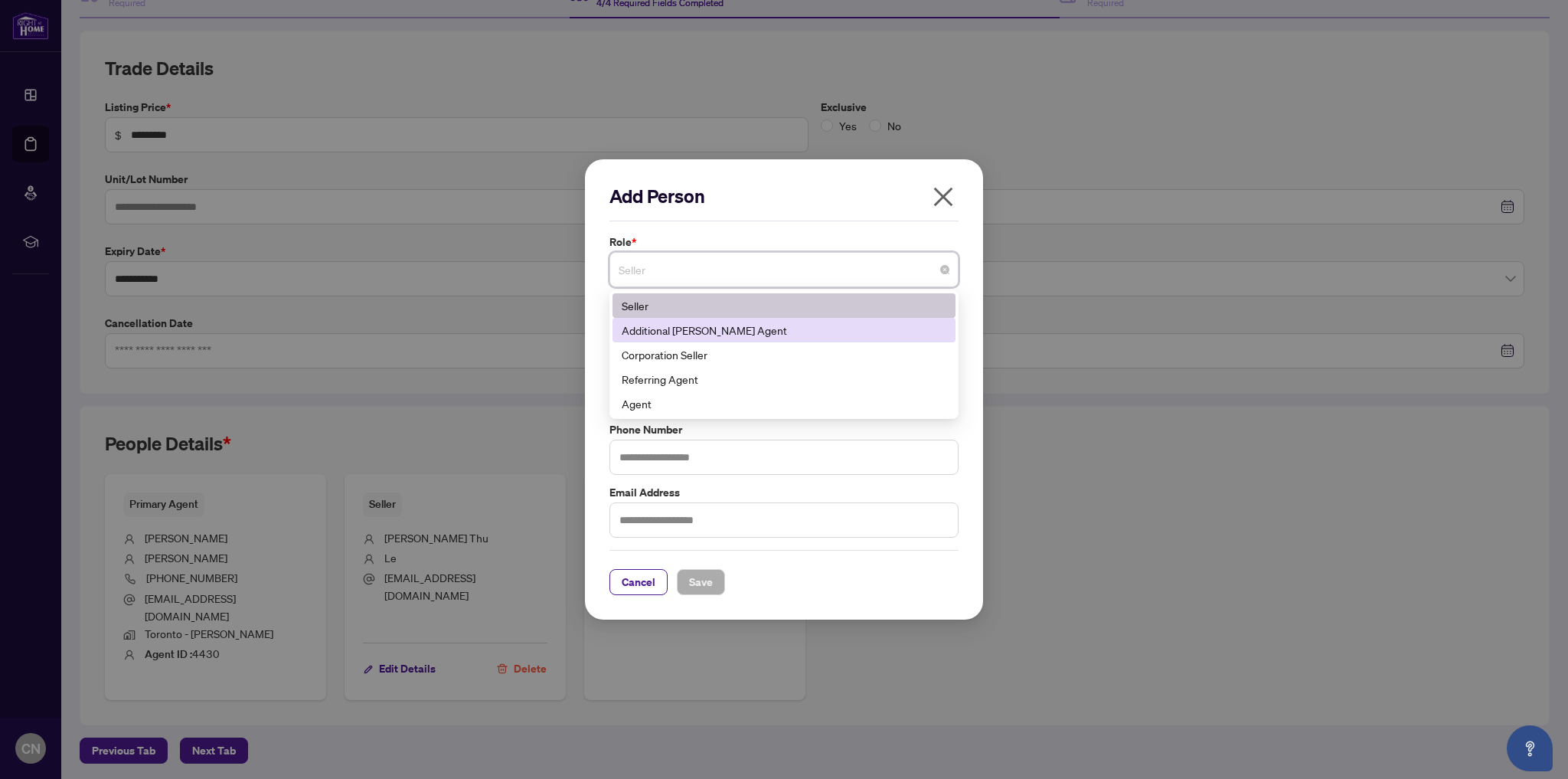
click at [701, 336] on div "Additional RAHR Agent" at bounding box center [784, 330] width 325 height 17
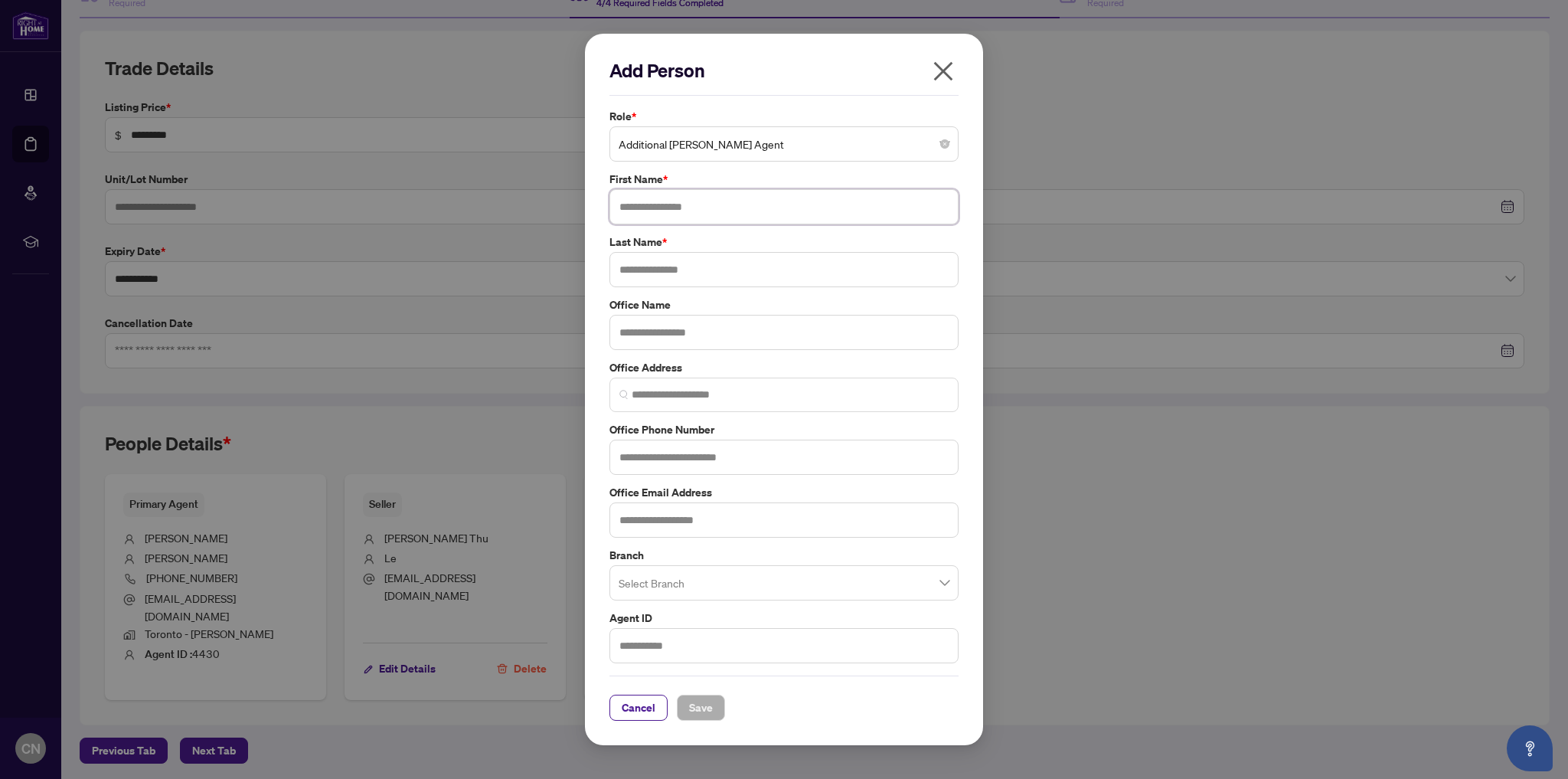
click at [698, 202] on input "text" at bounding box center [783, 206] width 349 height 35
type input "****"
type input "******"
click at [714, 711] on button "Save" at bounding box center [701, 707] width 48 height 26
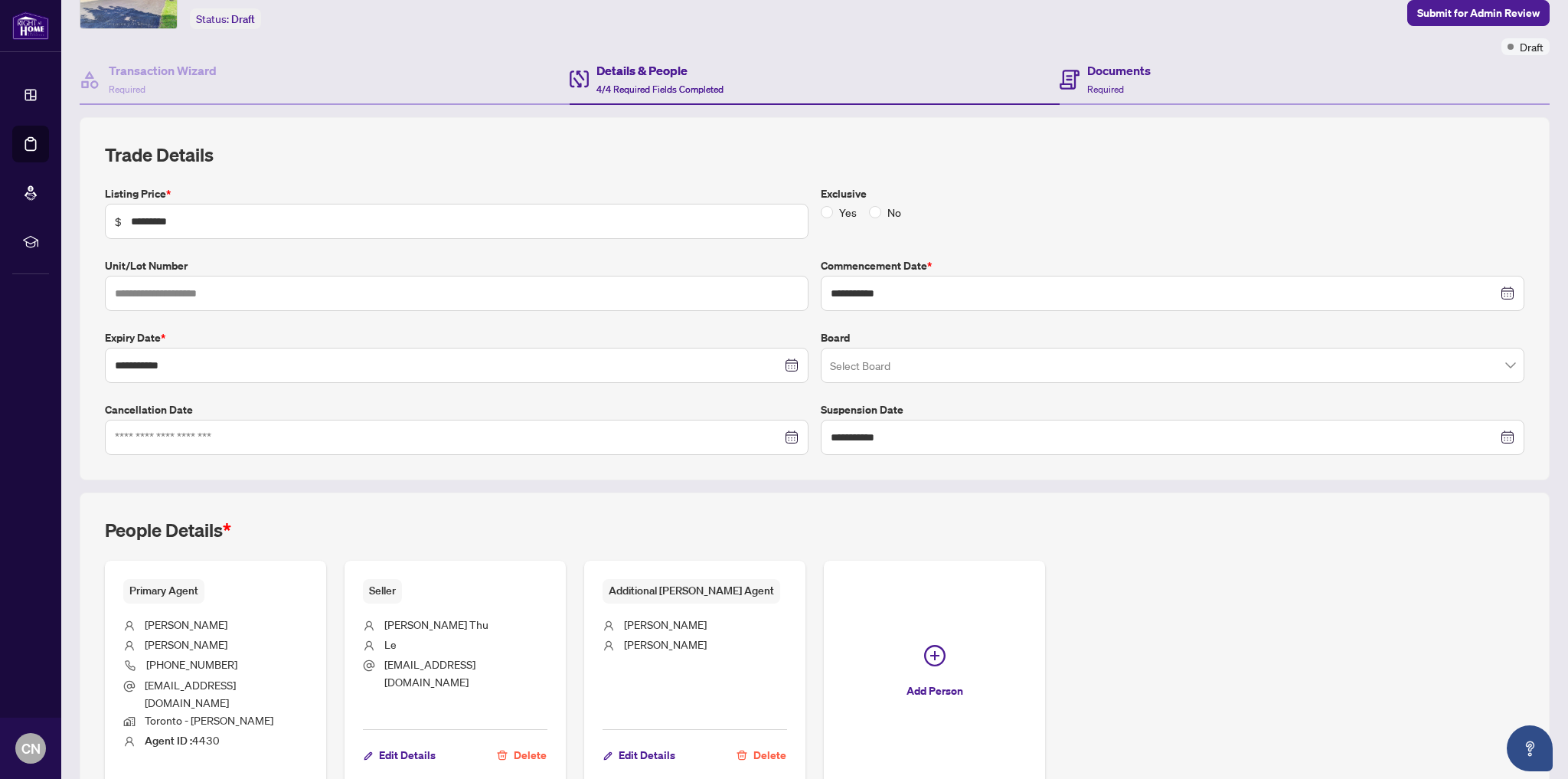
scroll to position [0, 0]
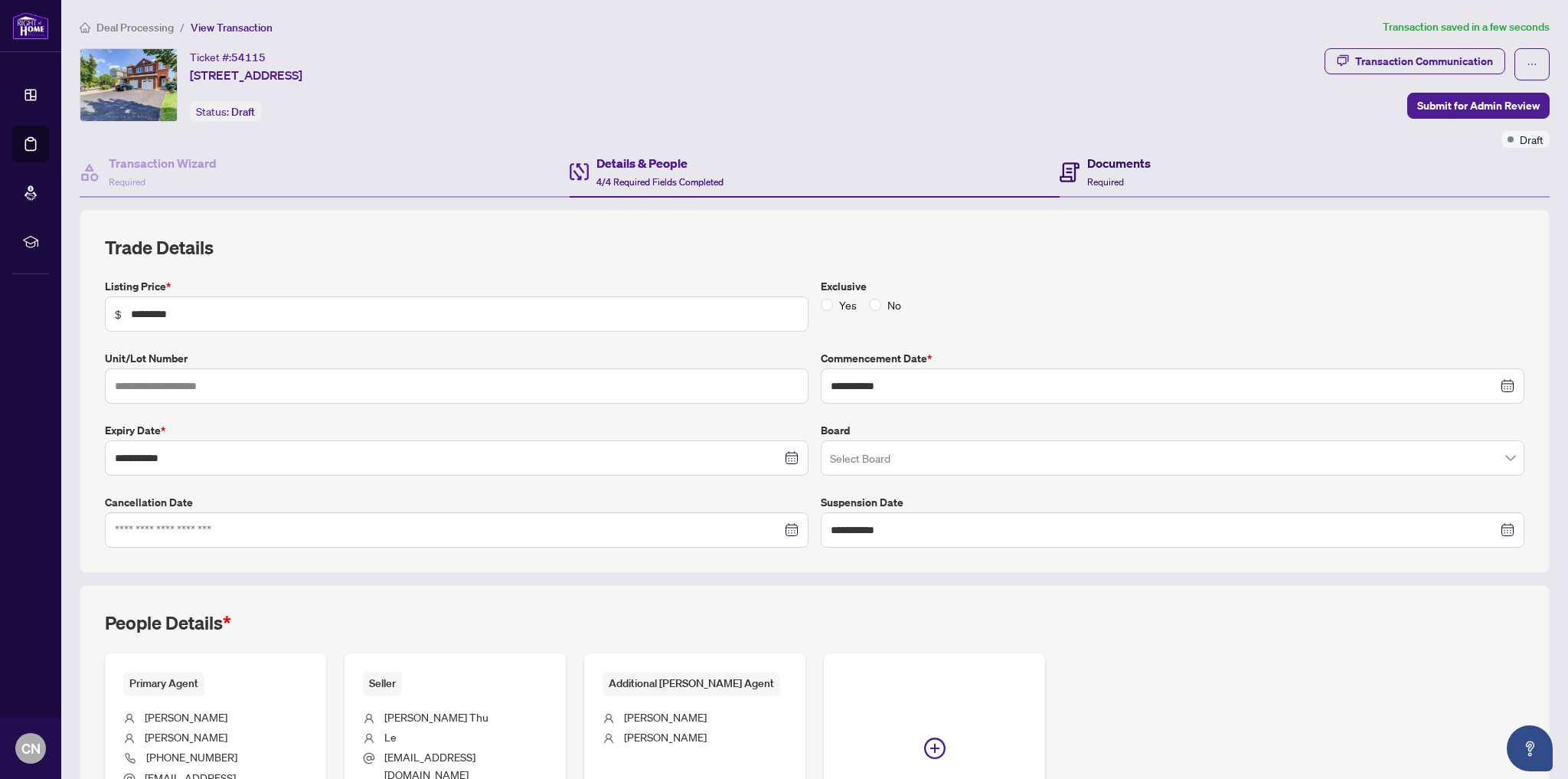
click at [1127, 178] on div "Documents Required" at bounding box center [1119, 172] width 64 height 36
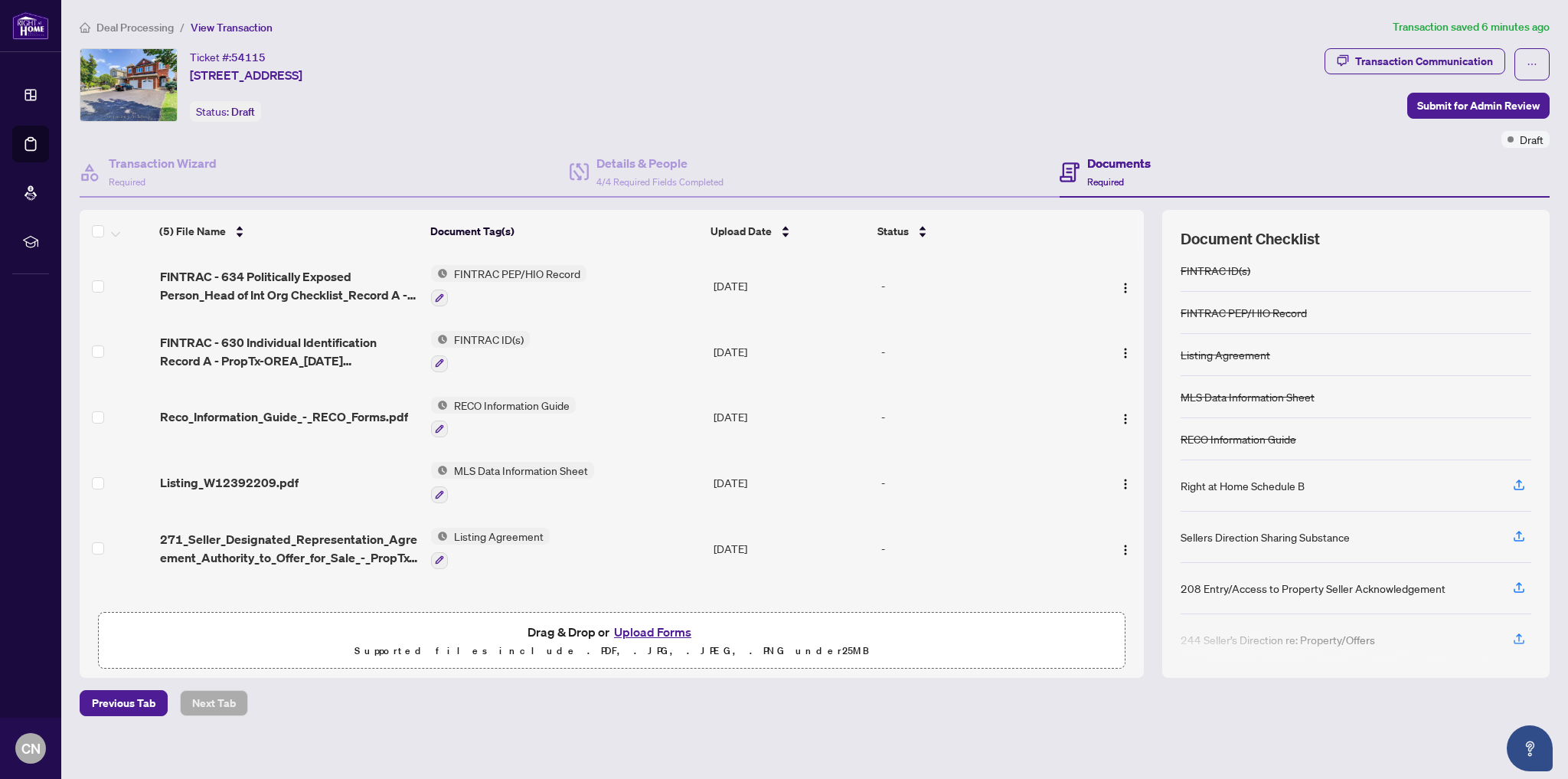
scroll to position [15, 0]
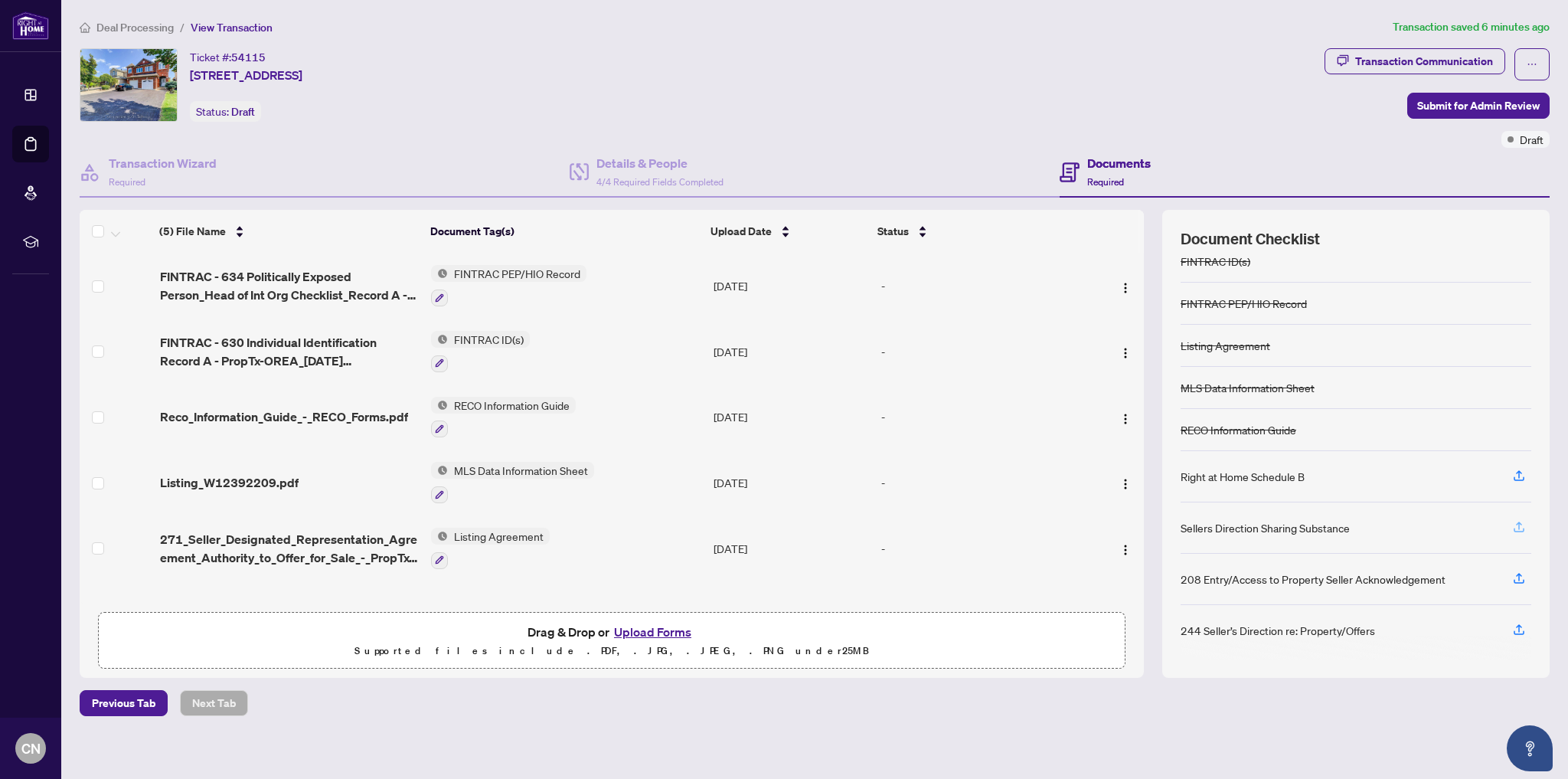
click at [1522, 524] on icon "button" at bounding box center [1519, 527] width 14 height 14
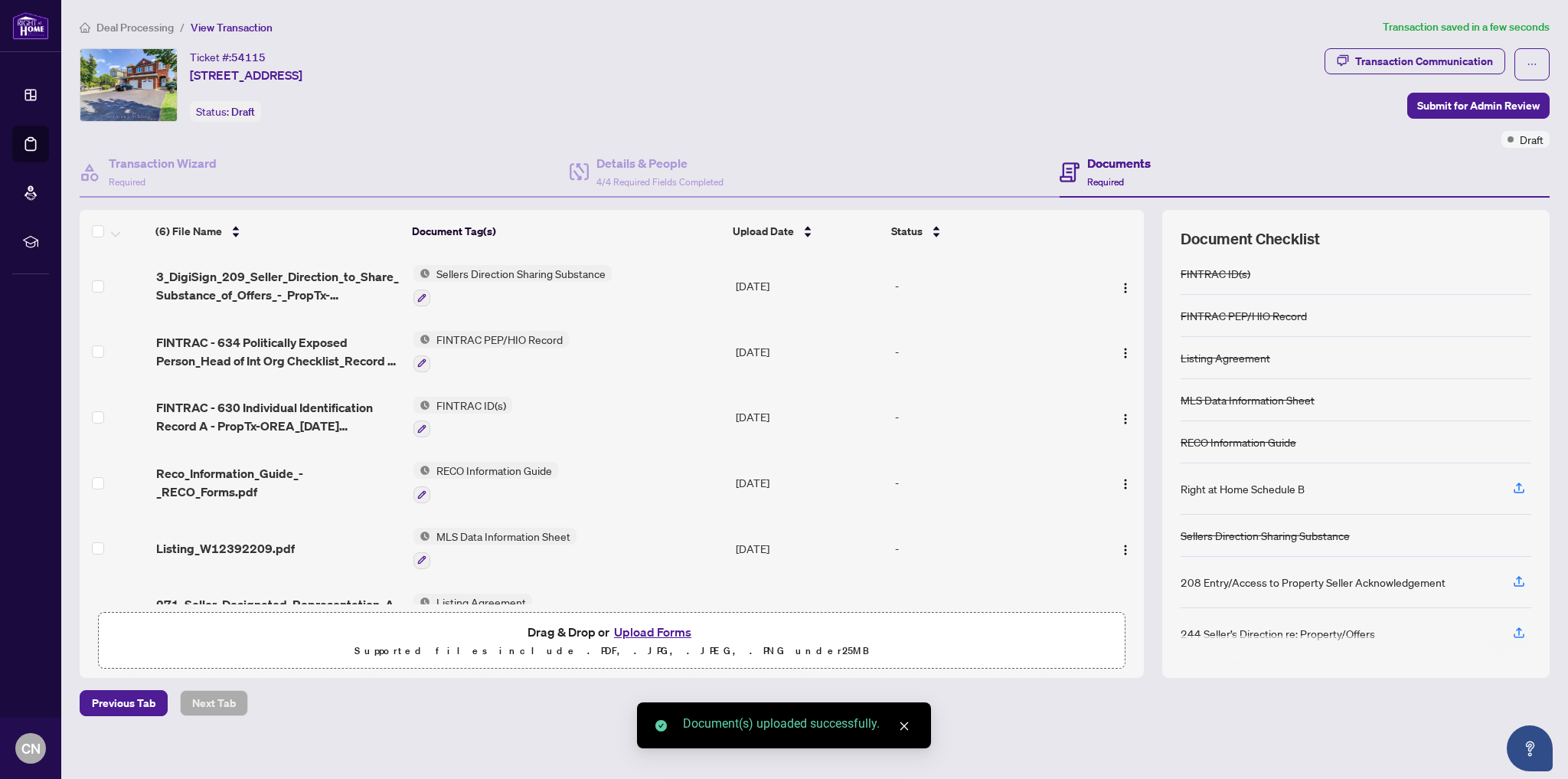
scroll to position [6, 0]
click at [1519, 573] on icon "button" at bounding box center [1519, 577] width 6 height 8
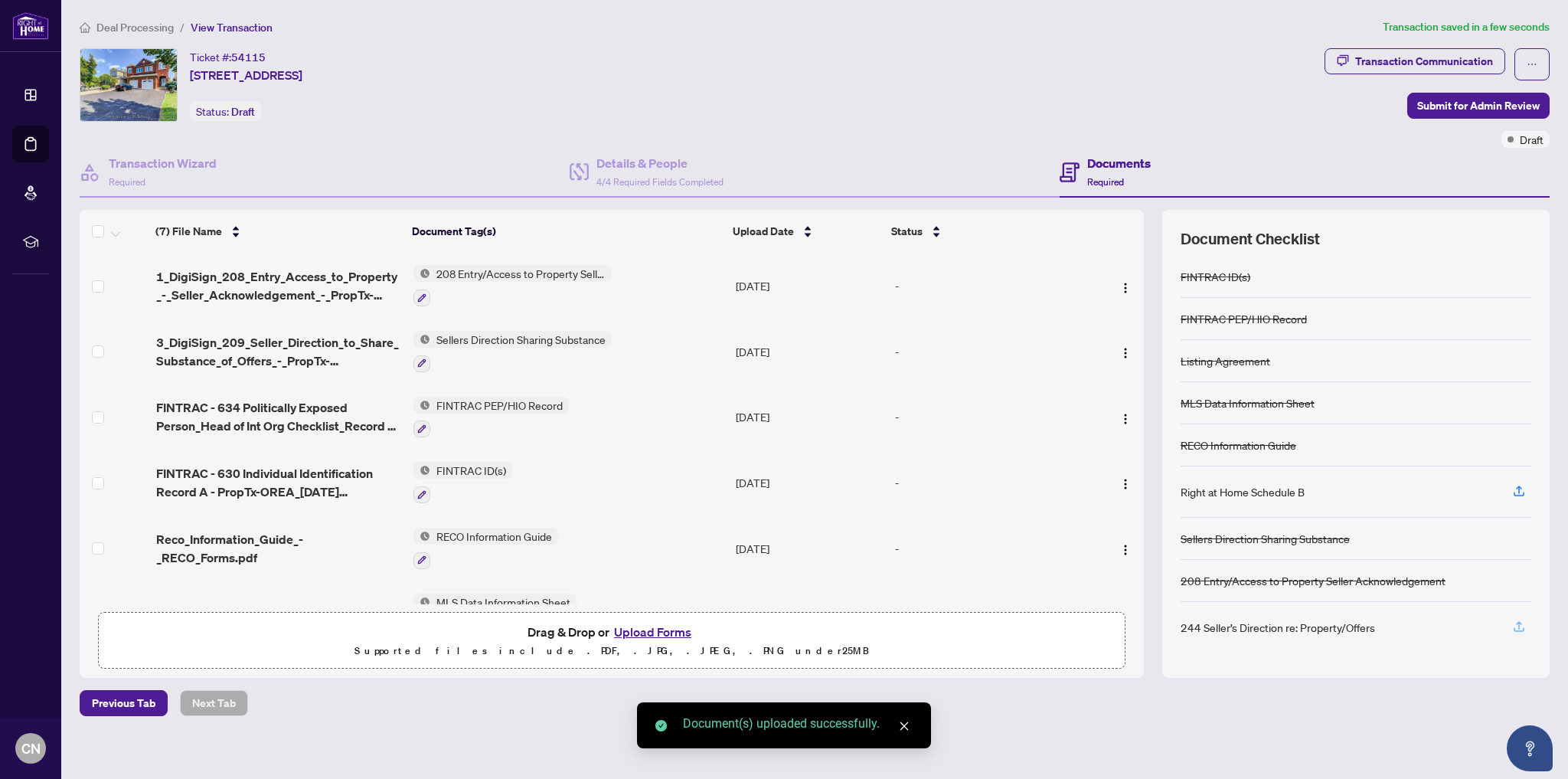
click at [1521, 628] on icon "button" at bounding box center [1519, 626] width 14 height 14
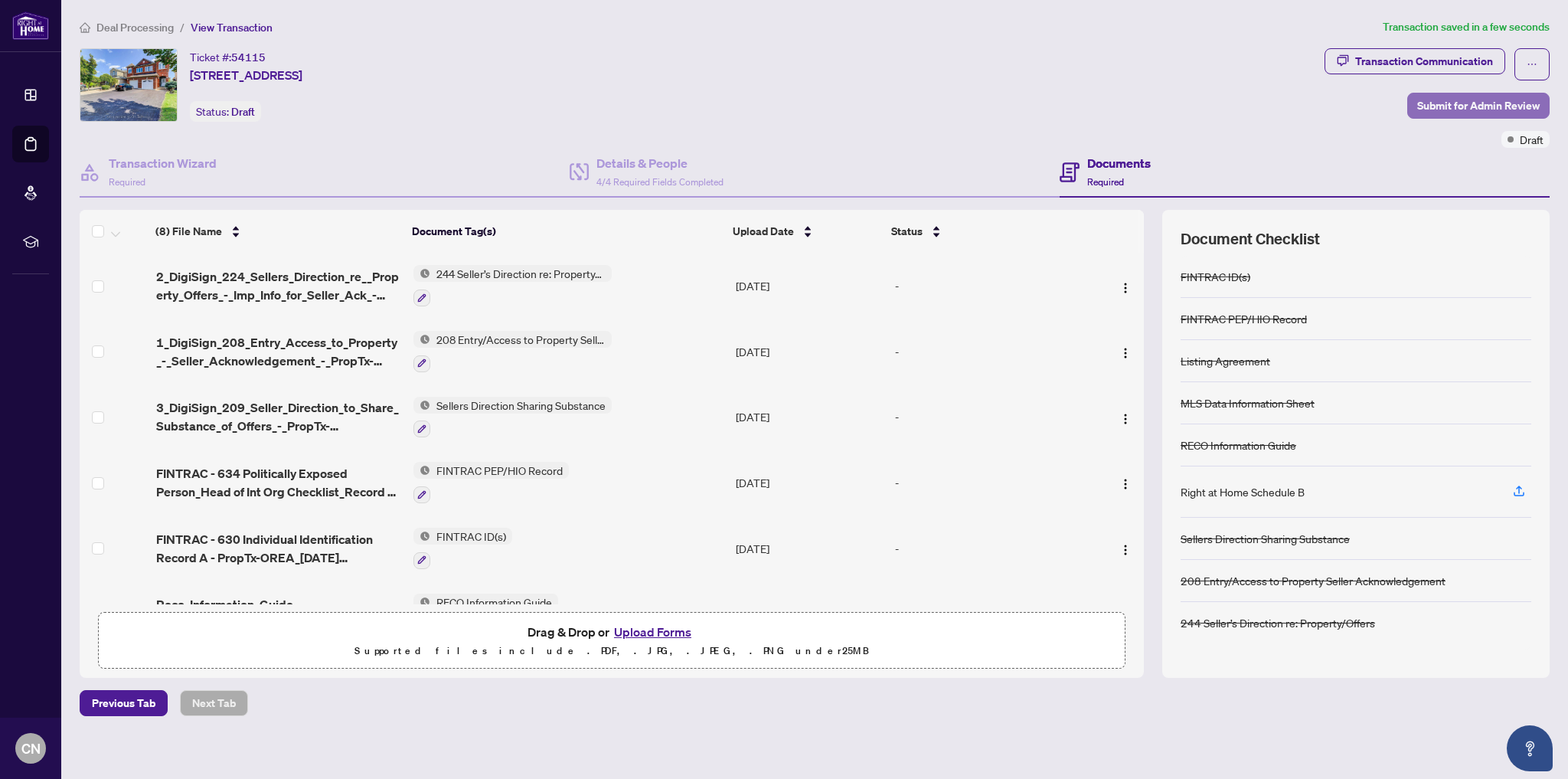
click at [1477, 108] on span "Submit for Admin Review" at bounding box center [1478, 105] width 123 height 25
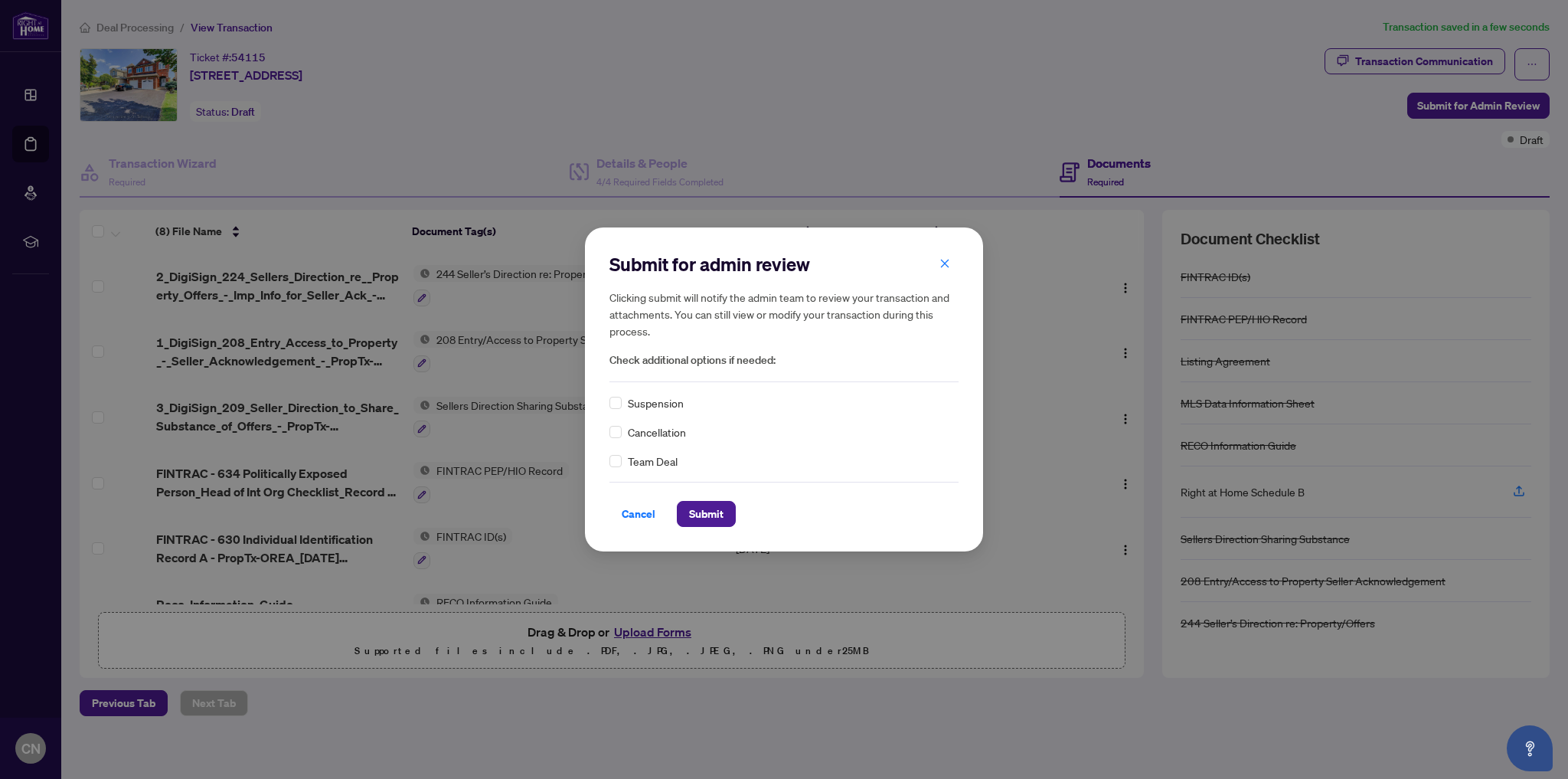
click at [665, 403] on span "Suspension" at bounding box center [656, 402] width 56 height 17
click at [707, 517] on span "Submit" at bounding box center [706, 514] width 34 height 25
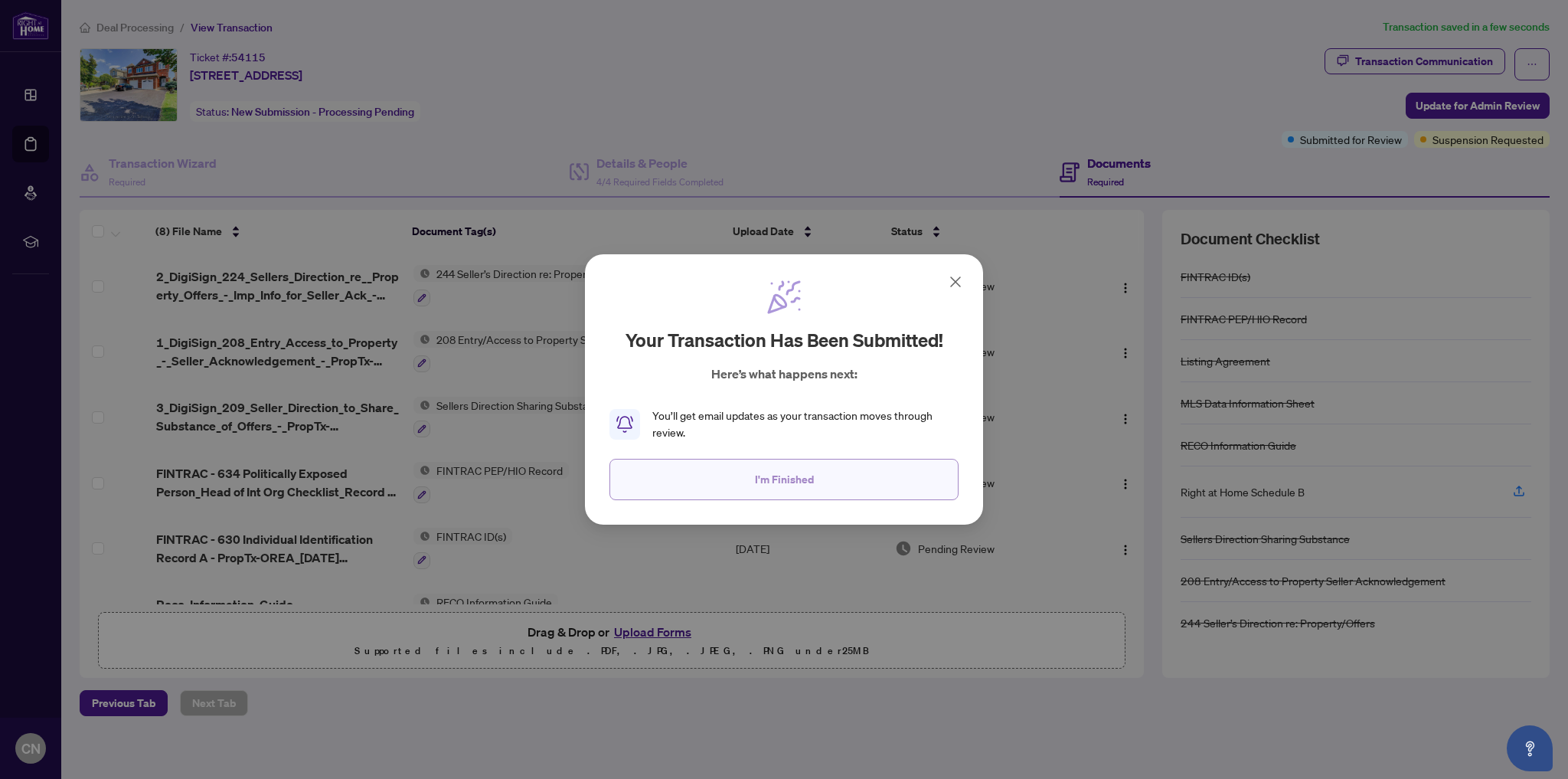
click at [790, 486] on span "I'm Finished" at bounding box center [784, 479] width 59 height 25
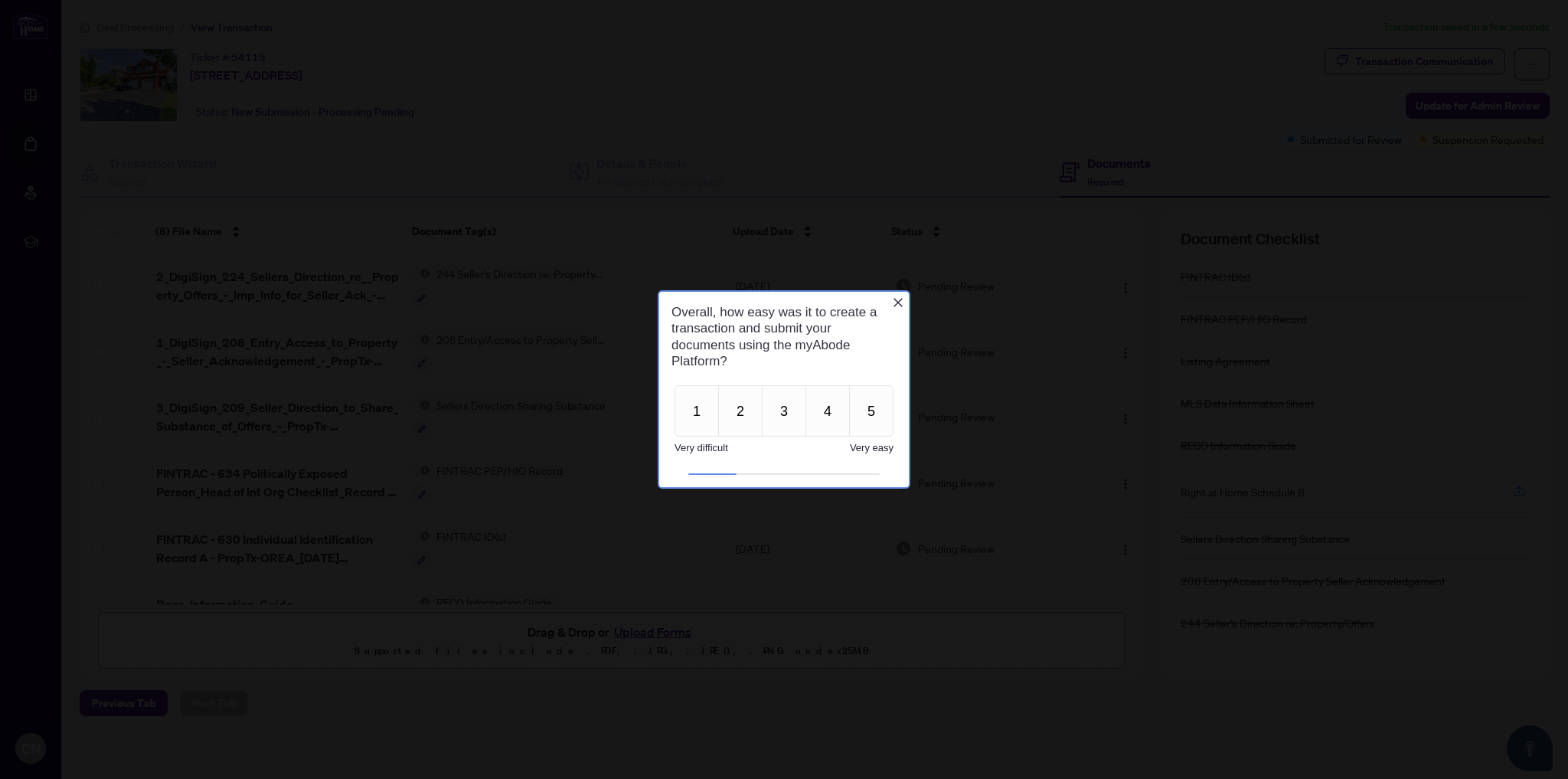
scroll to position [0, 0]
click at [871, 410] on button "5" at bounding box center [871, 409] width 44 height 51
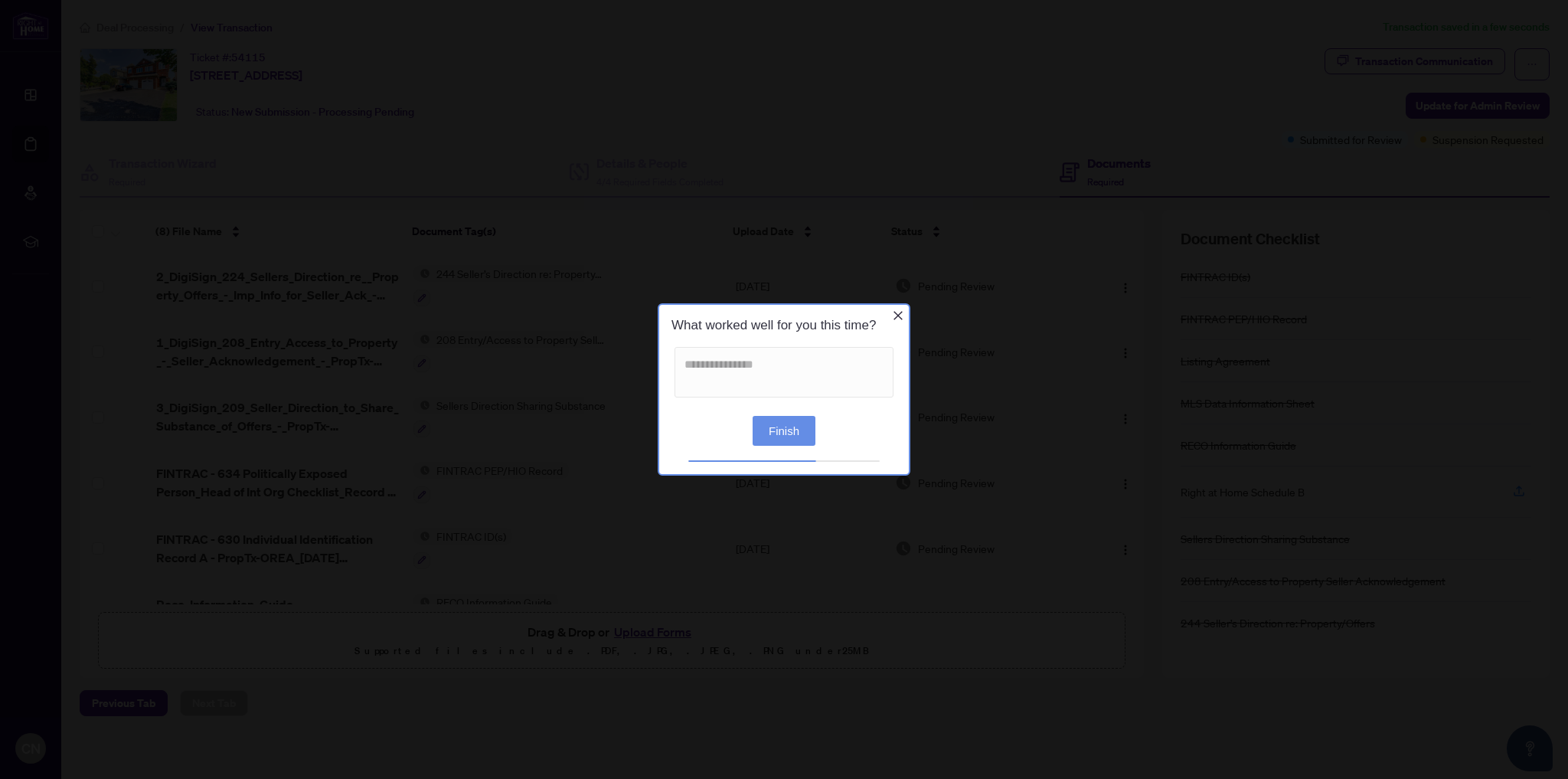
click at [779, 422] on button "Finish" at bounding box center [784, 430] width 63 height 30
